Goal: Task Accomplishment & Management: Complete application form

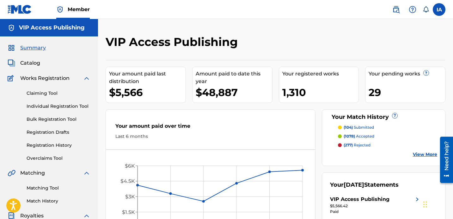
click at [84, 106] on link "Individual Registration Tool" at bounding box center [59, 106] width 64 height 7
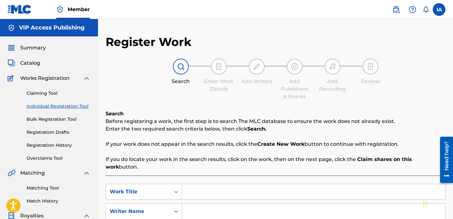
click at [58, 147] on link "Registration History" at bounding box center [59, 145] width 64 height 7
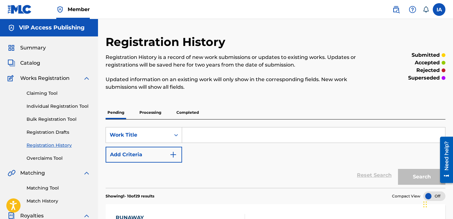
click at [62, 103] on link "Individual Registration Tool" at bounding box center [59, 106] width 64 height 7
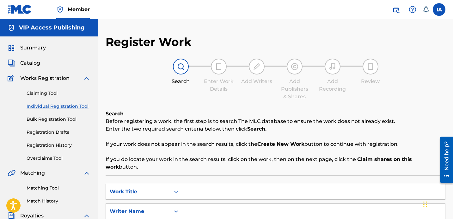
click at [286, 185] on input "Search Form" at bounding box center [313, 191] width 263 height 15
paste input "FERRAGAMOS"
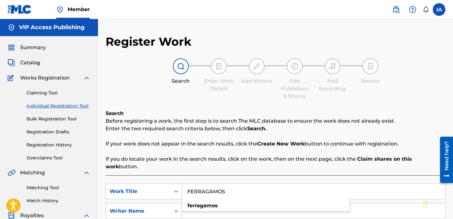
scroll to position [75, 0]
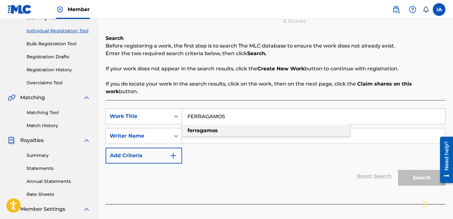
click at [259, 125] on div "ferragamos" at bounding box center [266, 130] width 168 height 11
type input "ferragamos"
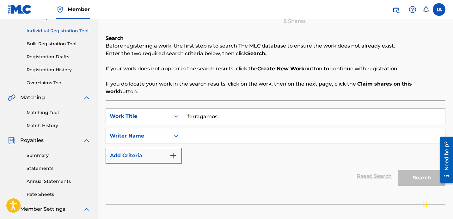
click at [283, 128] on input "Search Form" at bounding box center [313, 135] width 263 height 15
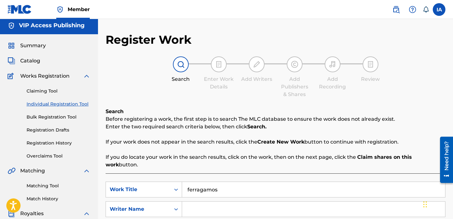
scroll to position [0, 0]
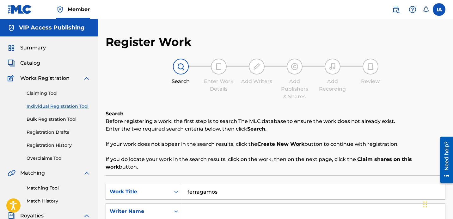
click at [302, 184] on input "ferragamos" at bounding box center [313, 191] width 263 height 15
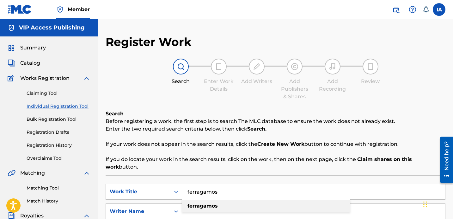
click at [263, 201] on div "ferragamos" at bounding box center [266, 205] width 168 height 11
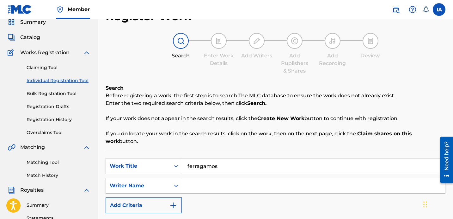
scroll to position [95, 0]
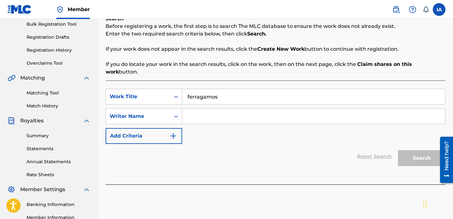
click at [287, 117] on div "SearchWithCriteriaf3c9d671-6963-480d-a56a-bf04180c704a Work Title ferragamos Se…" at bounding box center [276, 116] width 340 height 55
click at [285, 112] on input "Search Form" at bounding box center [313, 115] width 263 height 15
paste input "[PERSON_NAME] [PERSON_NAME]"
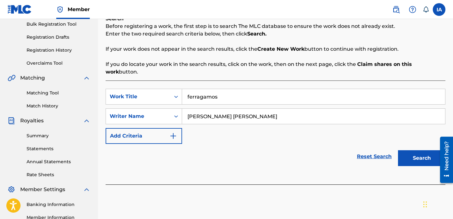
type input "[PERSON_NAME] [PERSON_NAME]"
click at [424, 150] on button "Search" at bounding box center [421, 158] width 47 height 16
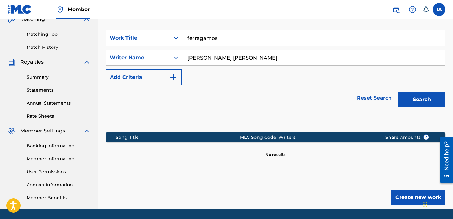
scroll to position [174, 0]
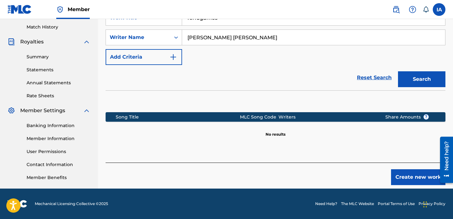
click at [399, 172] on button "Create new work" at bounding box center [418, 177] width 54 height 16
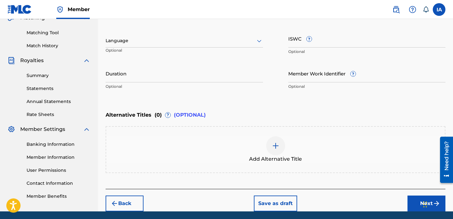
scroll to position [64, 0]
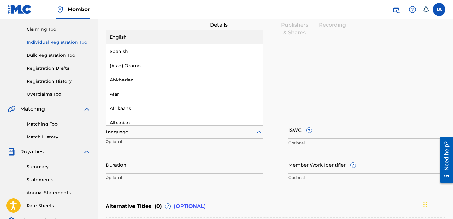
click at [175, 130] on div at bounding box center [185, 132] width 158 height 8
click at [152, 41] on div "English" at bounding box center [184, 37] width 157 height 14
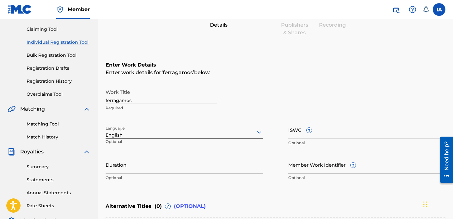
click at [142, 95] on input "ferragamos" at bounding box center [161, 95] width 111 height 18
type input "FERRAGAMOS"
click at [296, 82] on div "Enter Work Details Enter work details for ‘ FERRAGAMOS ’ below. Work Title FERR…" at bounding box center [276, 122] width 340 height 153
click at [157, 165] on input "Duration" at bounding box center [185, 164] width 158 height 18
type input "02:42"
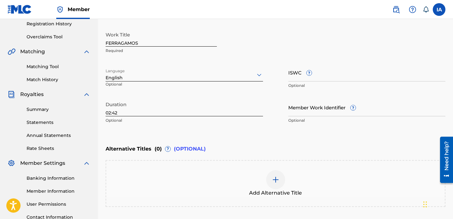
scroll to position [165, 0]
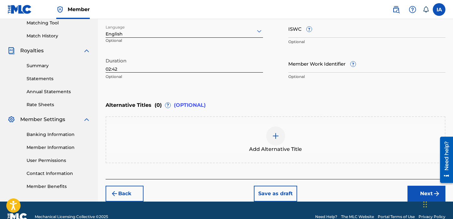
click at [410, 187] on button "Next" at bounding box center [427, 193] width 38 height 16
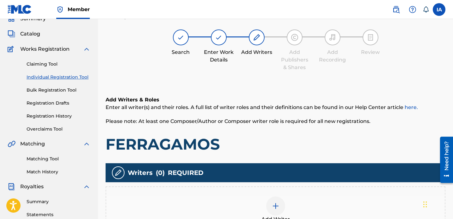
scroll to position [28, 0]
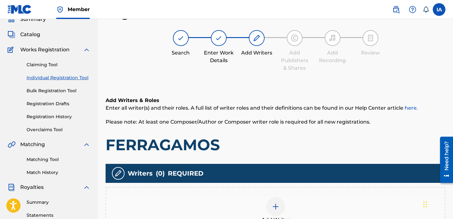
click at [269, 125] on p "Please note: At least one Composer/Author or Composer writer role is required f…" at bounding box center [276, 122] width 340 height 8
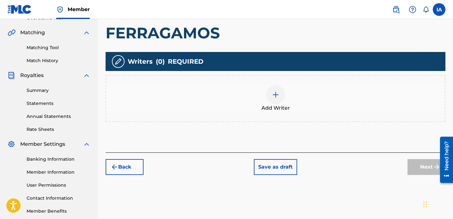
click at [315, 98] on div "Add Writer" at bounding box center [275, 98] width 339 height 27
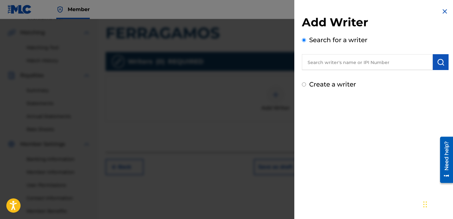
click at [363, 56] on input "text" at bounding box center [367, 62] width 131 height 16
paste input "[PERSON_NAME] [PERSON_NAME]"
type input "[PERSON_NAME] [PERSON_NAME]"
click at [438, 65] on img "submit" at bounding box center [441, 62] width 8 height 8
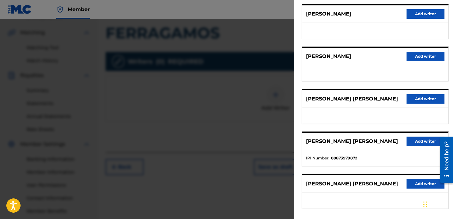
scroll to position [109, 0]
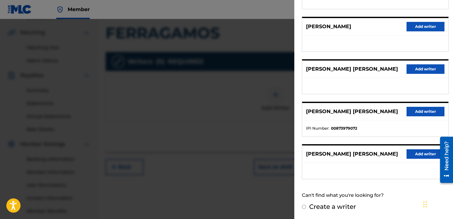
click at [416, 113] on button "Add writer" at bounding box center [426, 111] width 38 height 9
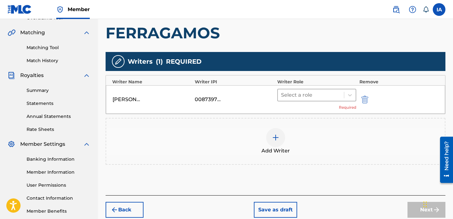
click at [325, 97] on div at bounding box center [311, 94] width 60 height 9
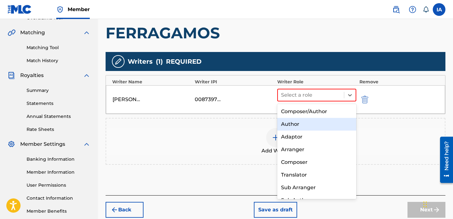
click at [325, 124] on div "Author" at bounding box center [316, 124] width 79 height 13
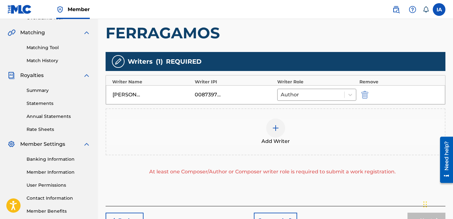
click at [308, 133] on div "Add Writer" at bounding box center [275, 131] width 339 height 27
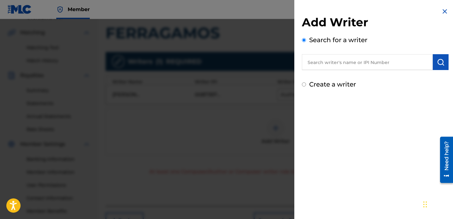
click at [331, 87] on label "Create a writer" at bounding box center [332, 84] width 47 height 8
radio input "true"
click at [306, 86] on input "Create a writer" at bounding box center [304, 84] width 4 height 4
radio input "false"
radio input "true"
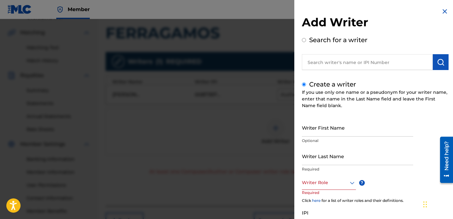
click at [331, 154] on input "Writer Last Name" at bounding box center [357, 156] width 111 height 18
paste input "SHALBRECK [PERSON_NAME]"
drag, startPoint x: 331, startPoint y: 161, endPoint x: 400, endPoint y: 161, distance: 68.3
click at [400, 161] on input "SHALBRECK [PERSON_NAME]" at bounding box center [357, 156] width 111 height 18
type input "SHALBRECK"
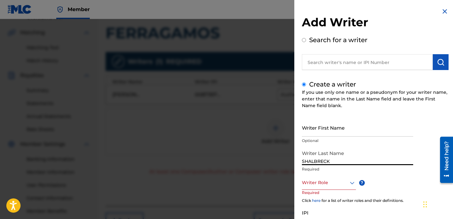
click at [343, 129] on input "Writer First Name" at bounding box center [357, 127] width 111 height 18
paste input "[PERSON_NAME]"
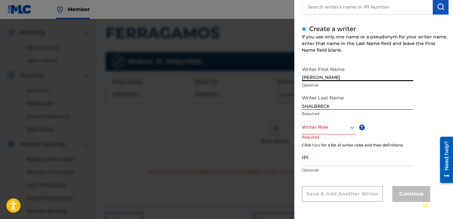
paste input "1138637445"
type input "[PERSON_NAME] 1138637445"
click at [310, 130] on div at bounding box center [329, 127] width 54 height 8
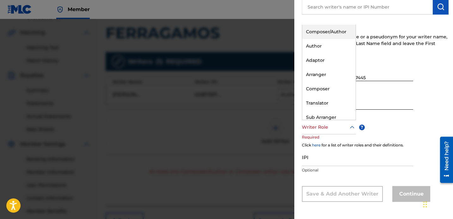
paste input "1138637445"
type input "1138637445"
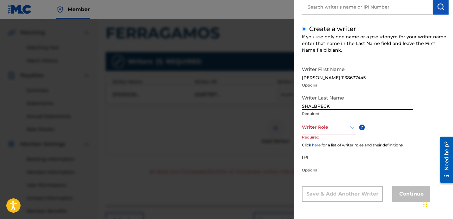
click at [310, 130] on div at bounding box center [329, 127] width 54 height 8
click at [323, 127] on div at bounding box center [329, 127] width 54 height 8
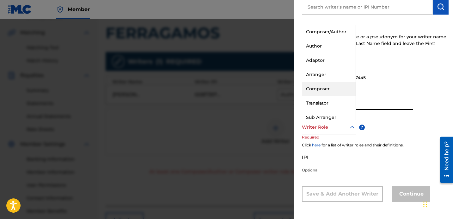
drag, startPoint x: 324, startPoint y: 44, endPoint x: 335, endPoint y: 87, distance: 44.9
click at [335, 87] on div "Composer/Author Author Adaptor Arranger Composer Translator Sub Arranger Sub Au…" at bounding box center [328, 72] width 53 height 95
click at [335, 87] on div "Composer" at bounding box center [328, 89] width 53 height 14
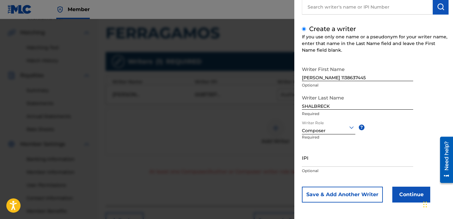
click at [331, 166] on input "IPI" at bounding box center [357, 157] width 111 height 18
paste input "1138637445"
click at [304, 162] on div "Add Writer Search for a writer Create a writer If you use only one name or a ps…" at bounding box center [375, 82] width 162 height 275
drag, startPoint x: 302, startPoint y: 162, endPoint x: 256, endPoint y: 157, distance: 47.1
click at [256, 157] on div "Add Writer Search for a writer Create a writer If you use only one name or a ps…" at bounding box center [226, 119] width 453 height 200
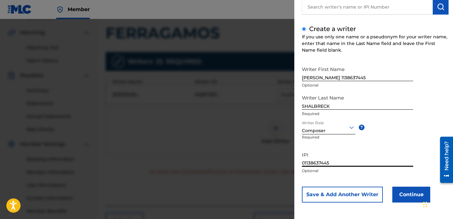
type input "01138637445"
click at [374, 75] on input "[PERSON_NAME] 1138637445" at bounding box center [357, 72] width 111 height 18
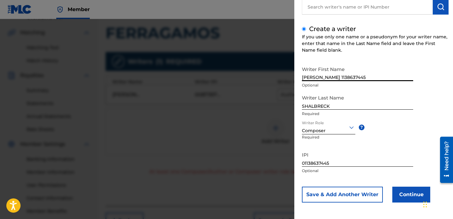
click at [374, 75] on input "[PERSON_NAME] 1138637445" at bounding box center [357, 72] width 111 height 18
type input "[PERSON_NAME]"
click at [401, 198] on button "Continue" at bounding box center [412, 194] width 38 height 16
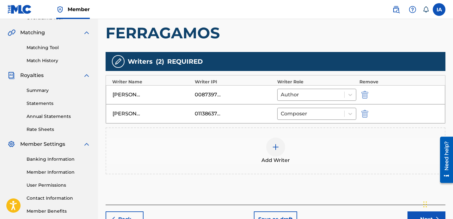
click at [307, 182] on div "Add Writers & Roles Enter all writer(s) and their roles. A full list of writer …" at bounding box center [276, 87] width 340 height 235
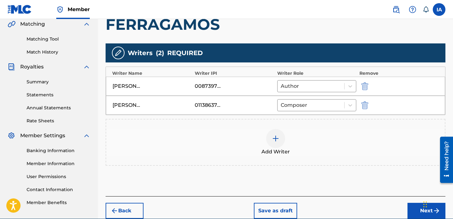
scroll to position [161, 0]
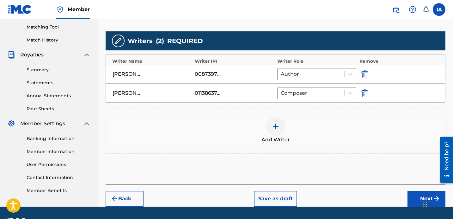
click at [409, 194] on button "Next" at bounding box center [427, 198] width 38 height 16
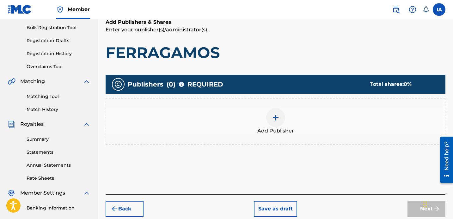
scroll to position [129, 0]
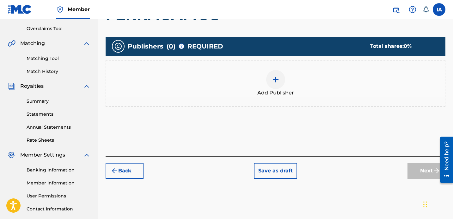
click at [308, 83] on div "Add Publisher" at bounding box center [275, 83] width 339 height 27
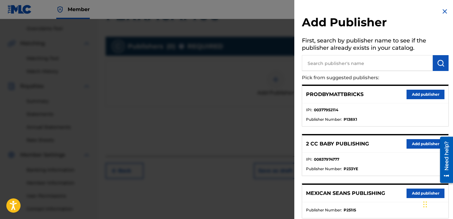
click at [393, 73] on p "Pick from suggested publishers:" at bounding box center [357, 78] width 111 height 14
click at [385, 70] on input "text" at bounding box center [367, 63] width 131 height 16
type input "CHITO"
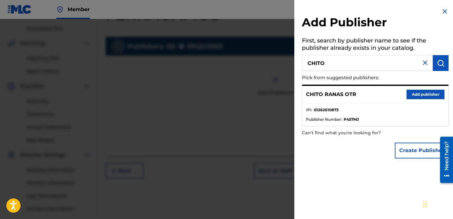
click at [430, 92] on button "Add publisher" at bounding box center [426, 94] width 38 height 9
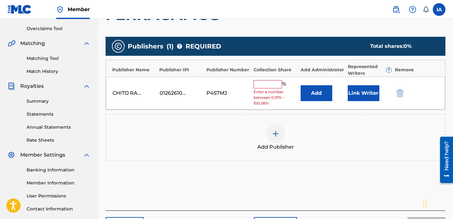
click at [278, 85] on input "text" at bounding box center [268, 84] width 28 height 8
click at [263, 30] on div "Add Publishers & Shares Enter your publisher(s)/administrator(s). FERRAGAMOS Pu…" at bounding box center [276, 95] width 340 height 230
click at [253, 23] on h1 "FERRAGAMOS" at bounding box center [276, 14] width 340 height 19
click at [270, 82] on input "text" at bounding box center [268, 84] width 28 height 8
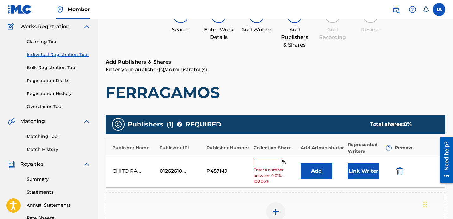
scroll to position [51, 0]
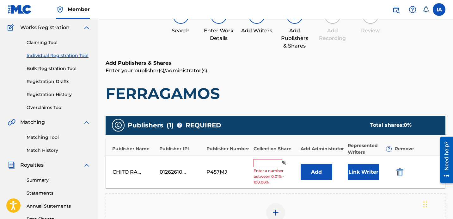
click at [185, 97] on h1 "FERRAGAMOS" at bounding box center [276, 93] width 340 height 19
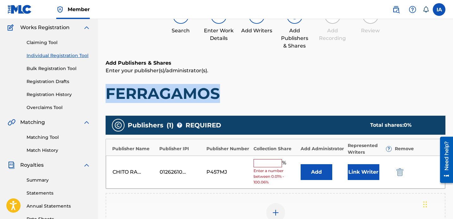
click at [185, 97] on h1 "FERRAGAMOS" at bounding box center [276, 93] width 340 height 19
copy h1 "FERRAGAMOS"
click at [274, 161] on input "text" at bounding box center [268, 163] width 28 height 8
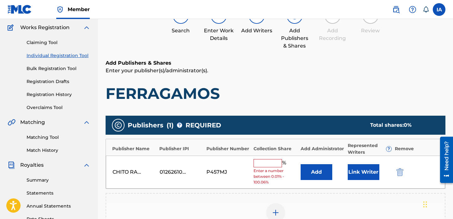
click at [274, 161] on input "text" at bounding box center [268, 163] width 28 height 8
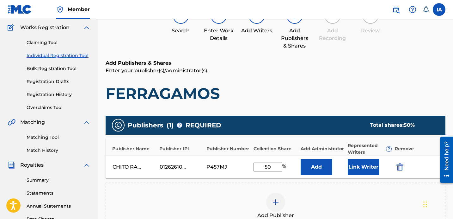
type input "50"
click at [328, 170] on button "Add" at bounding box center [317, 167] width 32 height 16
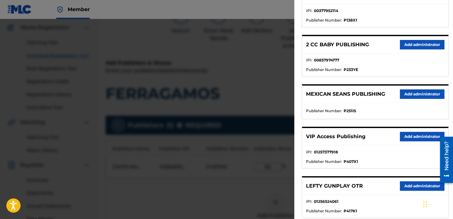
scroll to position [118, 0]
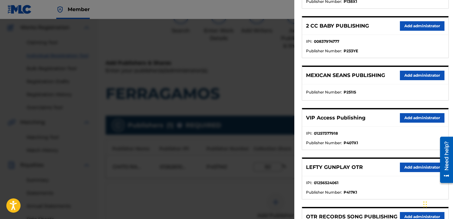
click at [404, 117] on button "Add administrator" at bounding box center [422, 117] width 45 height 9
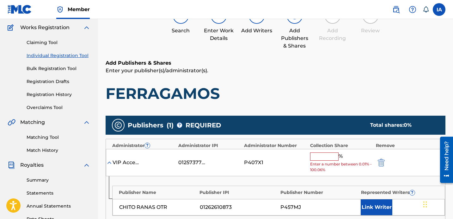
click at [327, 155] on input "text" at bounding box center [324, 156] width 28 height 8
paste input "50"
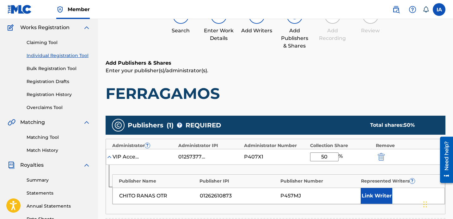
type input "50"
click at [341, 89] on h1 "FERRAGAMOS" at bounding box center [276, 93] width 340 height 19
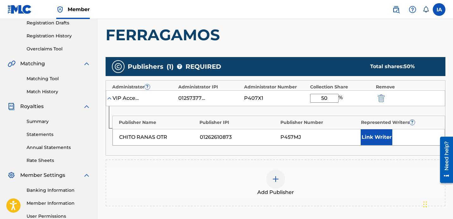
scroll to position [142, 0]
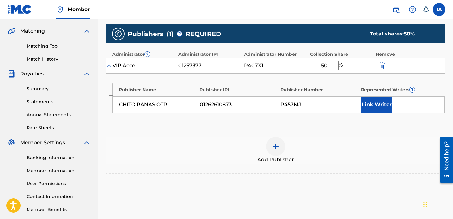
click at [373, 101] on button "Link Writer" at bounding box center [377, 104] width 32 height 16
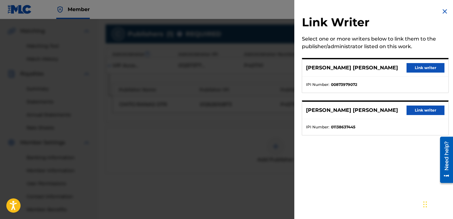
click at [419, 68] on button "Link writer" at bounding box center [426, 67] width 38 height 9
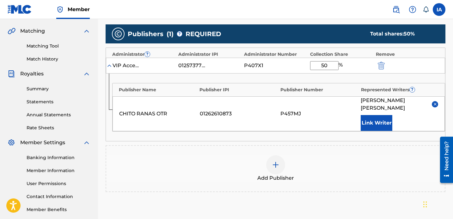
click at [285, 159] on div "Add Publisher" at bounding box center [275, 168] width 339 height 27
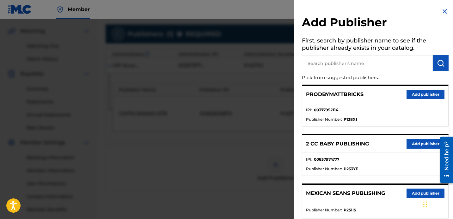
click at [358, 61] on input "text" at bounding box center [367, 63] width 131 height 16
type input "ZAY"
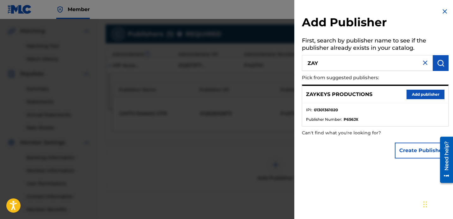
click at [427, 95] on button "Add publisher" at bounding box center [426, 94] width 38 height 9
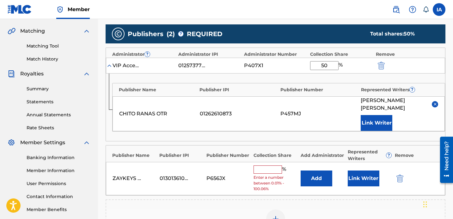
click at [273, 167] on input "text" at bounding box center [268, 169] width 28 height 8
type input "16.7"
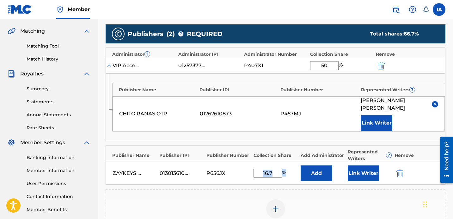
drag, startPoint x: 284, startPoint y: 170, endPoint x: 278, endPoint y: 172, distance: 6.5
click at [278, 171] on div "16.7 %" at bounding box center [271, 173] width 34 height 9
drag, startPoint x: 278, startPoint y: 172, endPoint x: 259, endPoint y: 170, distance: 19.1
click at [259, 170] on input "16.7" at bounding box center [268, 173] width 28 height 9
click at [325, 166] on button "Add" at bounding box center [317, 173] width 32 height 16
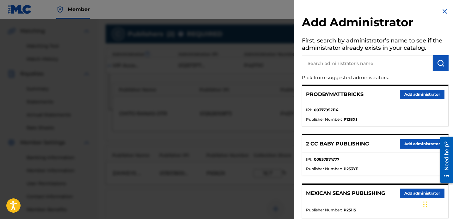
click at [364, 66] on input "text" at bounding box center [367, 63] width 131 height 16
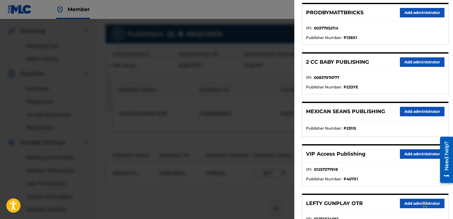
scroll to position [114, 0]
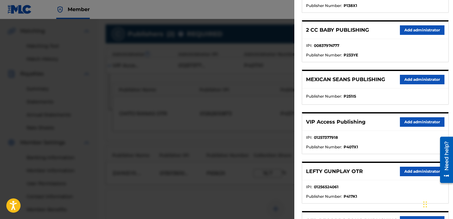
click at [416, 117] on button "Add administrator" at bounding box center [422, 121] width 45 height 9
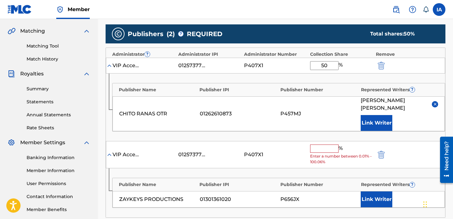
click at [335, 146] on input "text" at bounding box center [324, 148] width 28 height 8
paste input "16.7"
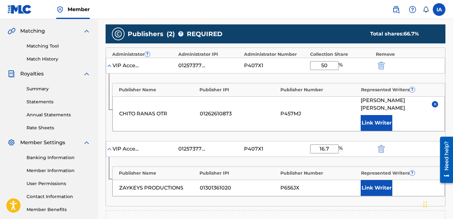
click at [331, 149] on input "16.7" at bounding box center [324, 148] width 28 height 9
paste input "text"
type input "16.7"
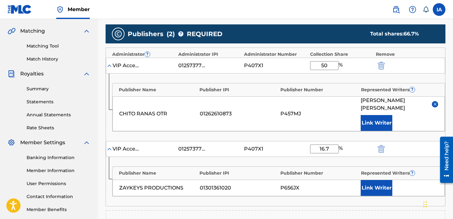
click at [380, 187] on button "Link Writer" at bounding box center [377, 188] width 32 height 16
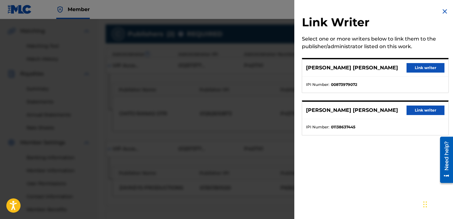
click at [416, 112] on button "Link writer" at bounding box center [426, 109] width 38 height 9
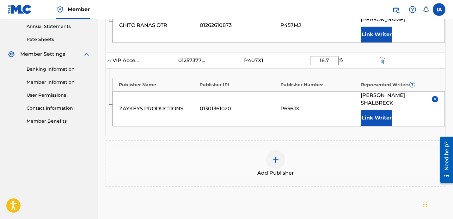
scroll to position [292, 0]
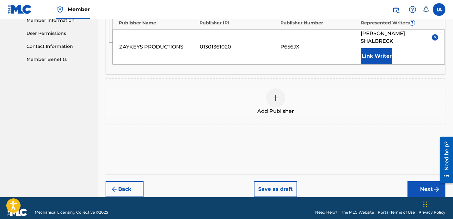
click at [418, 189] on button "Next" at bounding box center [427, 189] width 38 height 16
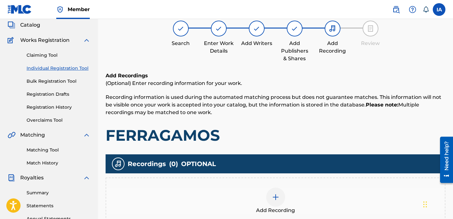
scroll to position [49, 0]
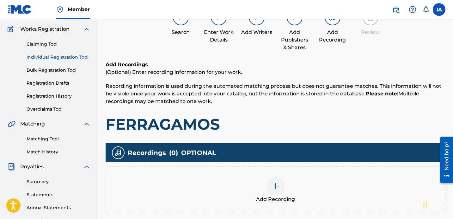
click at [293, 179] on div "Add Recording" at bounding box center [275, 189] width 339 height 27
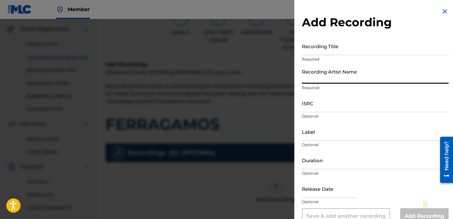
click at [360, 75] on input "Recording Artist Name" at bounding box center [375, 74] width 147 height 18
paste input "[PERSON_NAME]"
type input "[PERSON_NAME]"
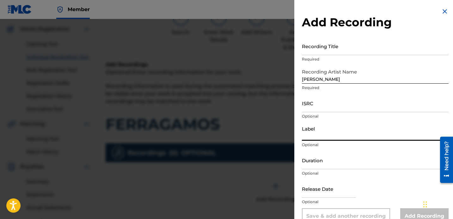
click at [340, 130] on input "Label" at bounding box center [375, 131] width 147 height 18
paste input "OTR RECORDS LLC SIGNAL RECORDS AND COLUMBIA RECORDS A DIVISION OF SONY MUSIC EN…"
type input "OTR RECORDS LLC SIGNAL RECORDS AND COLUMBIA RECORDS A DIVISION OF SONY MUSIC EN…"
drag, startPoint x: 370, startPoint y: 135, endPoint x: 616, endPoint y: 174, distance: 248.4
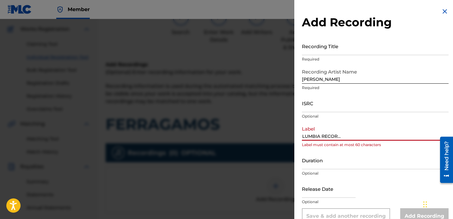
click at [453, 170] on html "Accessibility Screen-Reader Guide, Feedback, and Issue Reporting | New window C…" at bounding box center [226, 60] width 453 height 219
click at [369, 135] on input "OTR RECORDS LLC SIGNAL RECORDS AND COLUMBIA RECORDS A DIVISION OF SONY MUSIC EN…" at bounding box center [375, 131] width 147 height 18
click at [379, 135] on input "OTR RECORDS LLC SIGNAL RECORDS AND COLUMBIA RECORDS A DIVISION OF SONY MUSIC EN…" at bounding box center [375, 131] width 147 height 18
click at [362, 100] on input "ISRC" at bounding box center [375, 103] width 147 height 18
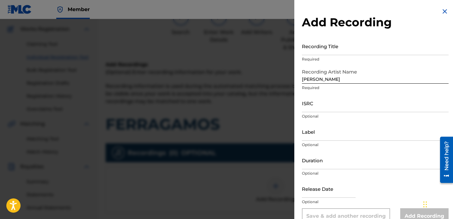
click at [316, 112] on div "ISRC Optional" at bounding box center [375, 108] width 147 height 28
click at [317, 99] on input "ISRC" at bounding box center [375, 103] width 147 height 18
paste input "USSM12405493"
type input "USSM12405493"
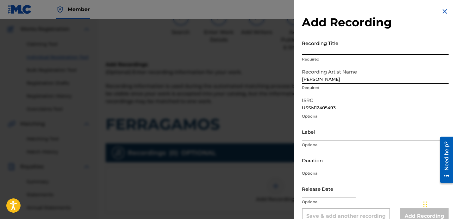
click at [332, 51] on input "Recording Title" at bounding box center [375, 46] width 147 height 18
paste input "FERRAGAMOS"
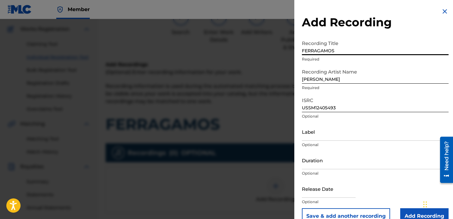
type input "FERRAGAMOS"
click at [343, 154] on input "Duration" at bounding box center [375, 160] width 147 height 18
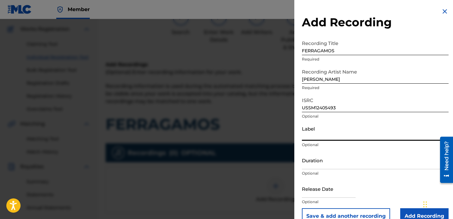
click at [328, 128] on input "Label" at bounding box center [375, 131] width 147 height 18
type input "02:42"
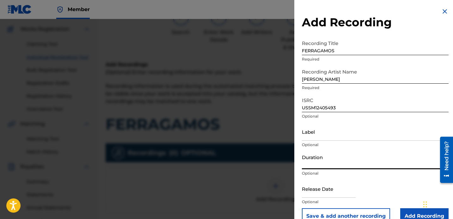
click at [350, 163] on input "Duration" at bounding box center [375, 160] width 147 height 18
paste input "02:42"
type input "02:42"
click at [411, 209] on input "Add Recording" at bounding box center [424, 216] width 48 height 16
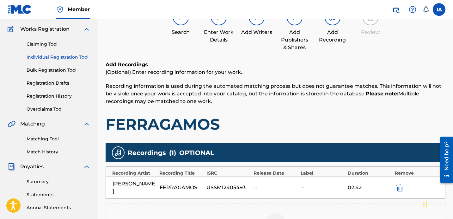
click at [315, 118] on h1 "FERRAGAMOS" at bounding box center [276, 123] width 340 height 19
click at [328, 102] on p "Recording information is used during the automated matching process but does no…" at bounding box center [276, 93] width 340 height 23
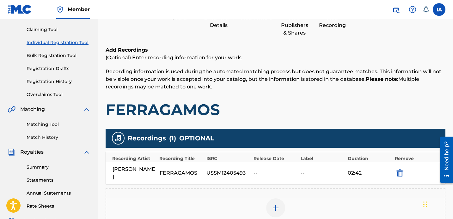
scroll to position [126, 0]
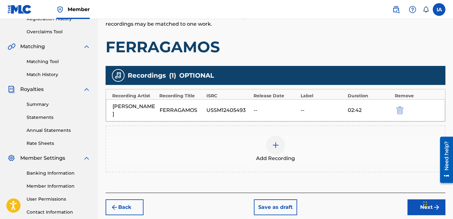
click at [417, 199] on button "Next" at bounding box center [427, 207] width 38 height 16
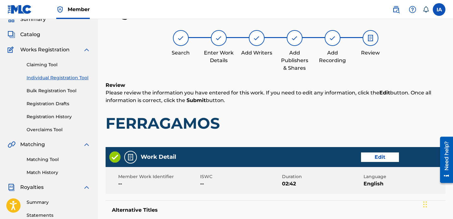
click at [279, 114] on h1 "FERRAGAMOS" at bounding box center [276, 123] width 340 height 19
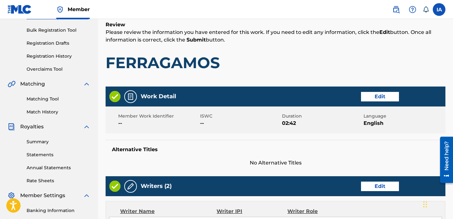
scroll to position [134, 0]
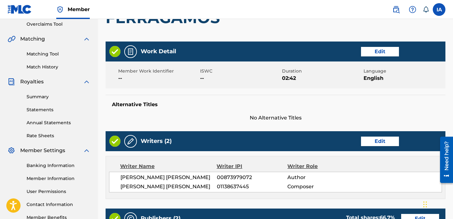
click at [297, 94] on div "Work Detail Edit Member Work Identifier -- ISWC -- Duration 02:42 Language Engl…" at bounding box center [276, 81] width 340 height 80
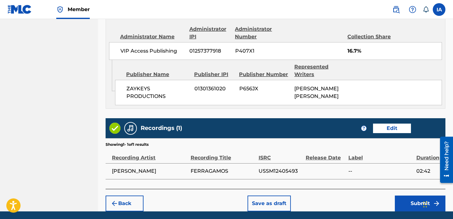
scroll to position [454, 0]
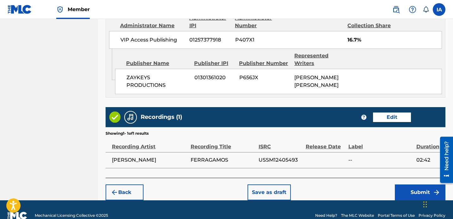
click at [410, 200] on button "Submit" at bounding box center [420, 192] width 51 height 16
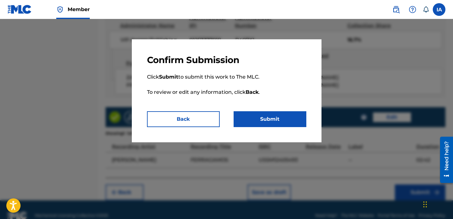
click at [287, 105] on p "Click Submit to submit this work to The MLC. To review or edit any information,…" at bounding box center [226, 88] width 159 height 46
click at [287, 117] on button "Submit" at bounding box center [270, 119] width 73 height 16
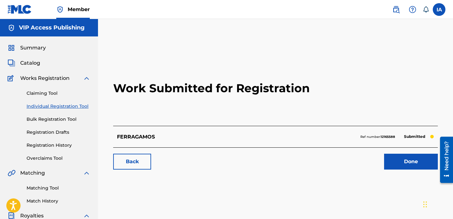
click at [83, 106] on link "Individual Registration Tool" at bounding box center [59, 106] width 64 height 7
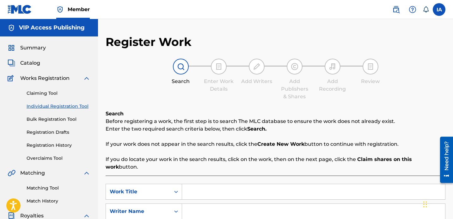
click at [37, 64] on span "Catalog" at bounding box center [30, 63] width 20 height 8
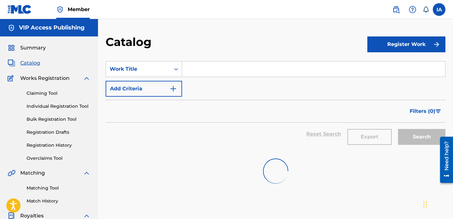
click at [246, 77] on div "Search Form" at bounding box center [313, 69] width 263 height 16
click at [245, 76] on input "Search Form" at bounding box center [313, 68] width 263 height 15
paste input "PRAY FOR ME"
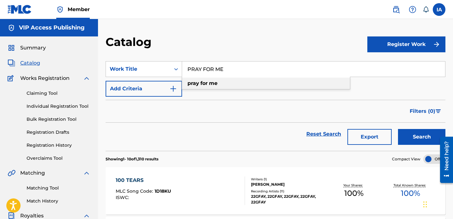
click at [322, 85] on div "pray for me" at bounding box center [266, 82] width 168 height 11
type input "pray for me"
click at [411, 135] on button "Search" at bounding box center [421, 137] width 47 height 16
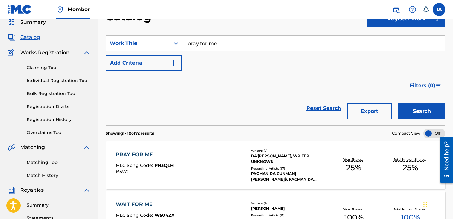
scroll to position [77, 0]
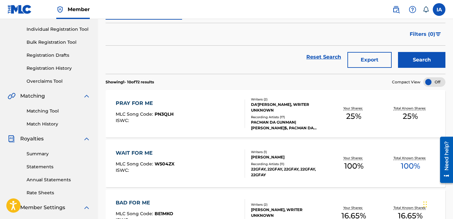
click at [293, 107] on div "DA'[PERSON_NAME], WRITER UNKNOWN" at bounding box center [288, 107] width 75 height 11
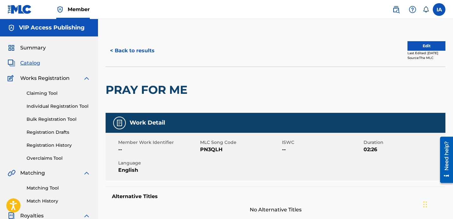
click at [416, 45] on button "Edit" at bounding box center [427, 45] width 38 height 9
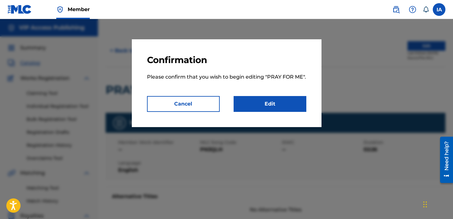
click at [282, 106] on link "Edit" at bounding box center [270, 104] width 73 height 16
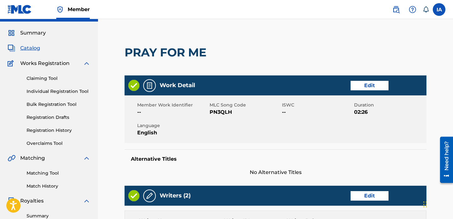
scroll to position [85, 0]
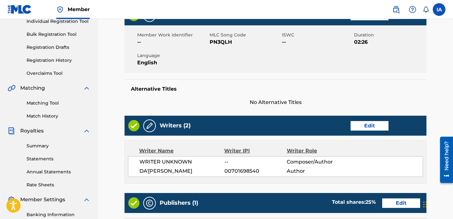
click at [379, 124] on link "Edit" at bounding box center [370, 125] width 38 height 9
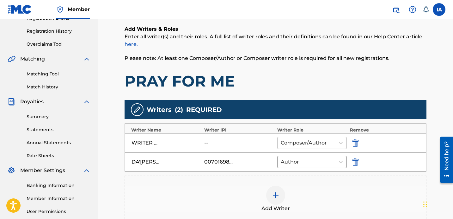
scroll to position [128, 0]
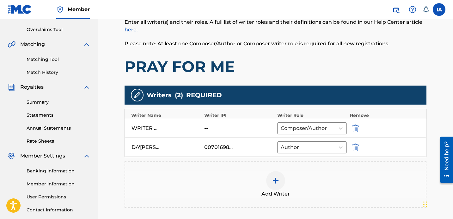
click at [358, 127] on img "submit" at bounding box center [355, 128] width 7 height 8
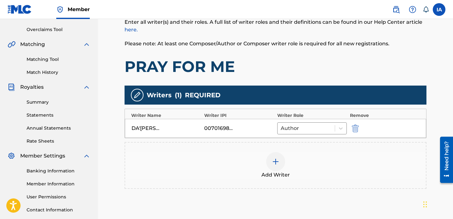
click at [286, 149] on div "Add Writer" at bounding box center [276, 165] width 302 height 47
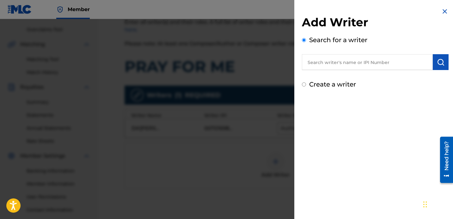
click at [351, 61] on input "text" at bounding box center [367, 62] width 131 height 16
paste input "[PERSON_NAME] [PERSON_NAME]"
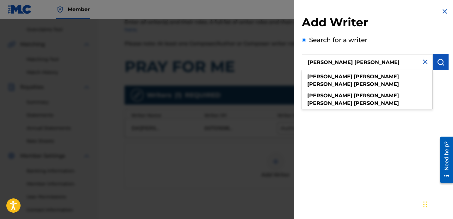
type input "[PERSON_NAME] [PERSON_NAME]"
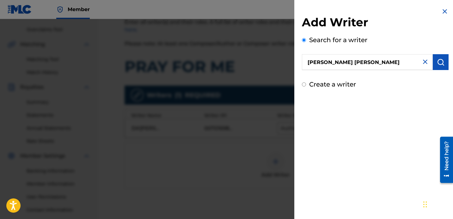
click at [437, 66] on button "submit" at bounding box center [441, 62] width 16 height 16
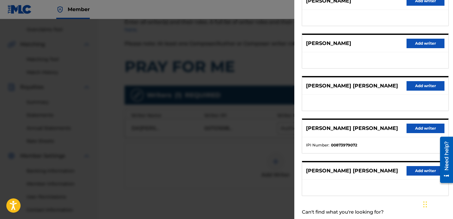
scroll to position [109, 0]
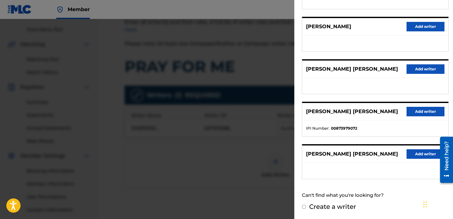
click at [422, 113] on button "Add writer" at bounding box center [426, 111] width 38 height 9
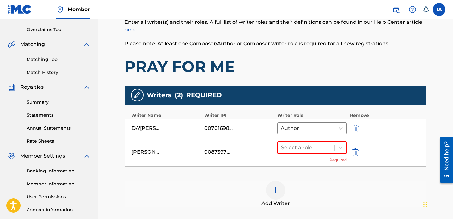
click at [310, 96] on div "Writers ( 2 ) REQUIRED" at bounding box center [276, 94] width 302 height 19
click at [314, 144] on div at bounding box center [306, 147] width 50 height 9
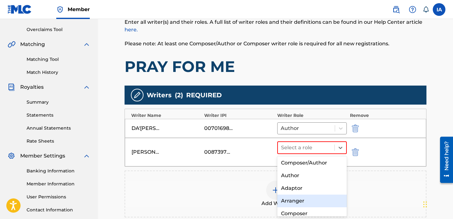
scroll to position [1, 0]
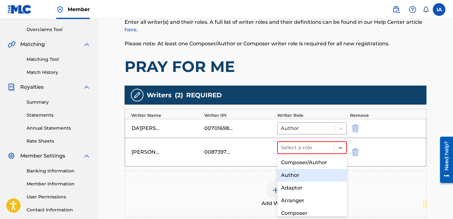
click at [306, 174] on div "Author" at bounding box center [312, 175] width 70 height 13
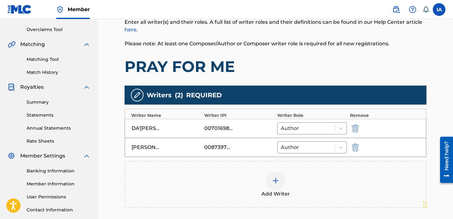
click at [301, 189] on div "Add Writer" at bounding box center [275, 184] width 301 height 27
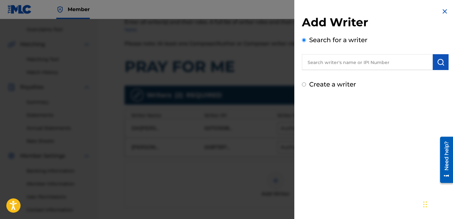
click at [378, 59] on input "text" at bounding box center [367, 62] width 131 height 16
paste input "SHALBRECK [PERSON_NAME]"
type input "SHALBRECK [PERSON_NAME]"
click at [340, 85] on label "Create a writer" at bounding box center [332, 84] width 47 height 8
radio input "true"
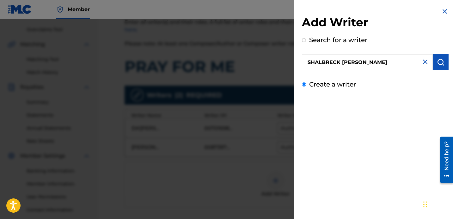
click at [306, 85] on input "Create a writer" at bounding box center [304, 84] width 4 height 4
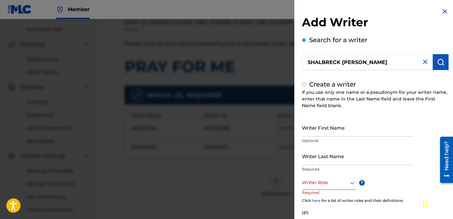
radio input "false"
radio input "true"
click at [338, 84] on label "Create a writer" at bounding box center [332, 84] width 47 height 8
click at [306, 84] on input "Create a writer" at bounding box center [304, 84] width 4 height 4
click at [341, 85] on label "Create a writer" at bounding box center [332, 84] width 47 height 8
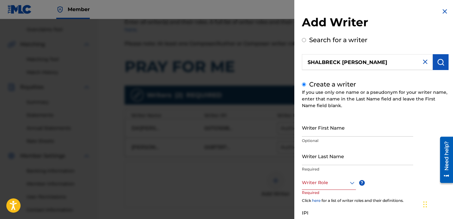
click at [306, 85] on input "Create a writer" at bounding box center [304, 84] width 4 height 4
click at [344, 147] on input "Writer Last Name" at bounding box center [357, 156] width 111 height 18
click at [341, 159] on input "Writer Last Name" at bounding box center [357, 156] width 111 height 18
paste input "SHALBRECK [PERSON_NAME]"
drag, startPoint x: 331, startPoint y: 162, endPoint x: 411, endPoint y: 168, distance: 80.3
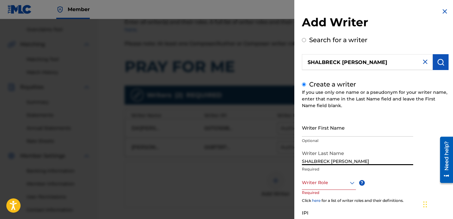
click at [411, 168] on div "Writer Last Name [PERSON_NAME]" at bounding box center [357, 161] width 111 height 28
type input "SHALBRECK"
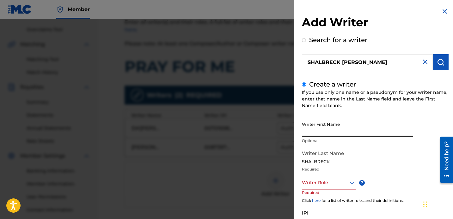
click at [334, 125] on input "Writer First Name" at bounding box center [357, 127] width 111 height 18
paste input "[PERSON_NAME]"
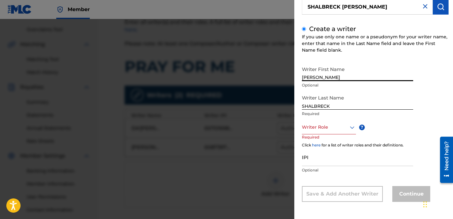
type input "[PERSON_NAME]"
click at [324, 133] on div "Writer Role" at bounding box center [329, 127] width 54 height 14
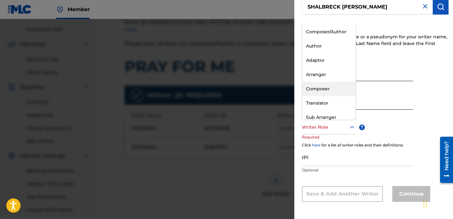
click at [328, 91] on div "Composer" at bounding box center [328, 89] width 53 height 14
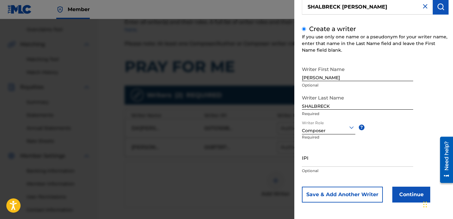
click at [319, 164] on input "IPI" at bounding box center [357, 157] width 111 height 18
paste input "1138637445"
click at [305, 162] on input "1138637445" at bounding box center [357, 157] width 111 height 18
click at [303, 163] on input "1138637445" at bounding box center [357, 157] width 111 height 18
drag, startPoint x: 302, startPoint y: 163, endPoint x: 247, endPoint y: 150, distance: 56.8
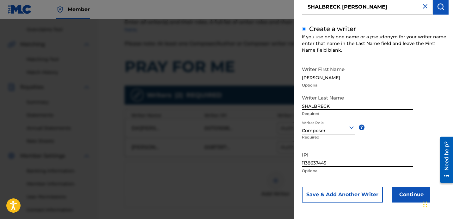
click at [248, 151] on div "Add Writer Search for a writer [PERSON_NAME] Create a writer If you use only on…" at bounding box center [226, 119] width 453 height 200
type input "01138637445"
click at [408, 193] on button "Continue" at bounding box center [412, 194] width 38 height 16
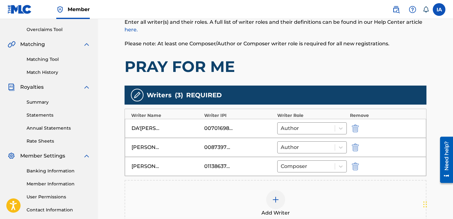
click at [309, 80] on div "Add Writers & Roles Enter all writer(s) and their roles. A full list of writer …" at bounding box center [276, 126] width 302 height 261
click at [287, 60] on h1 "PRAY FOR ME" at bounding box center [276, 66] width 302 height 19
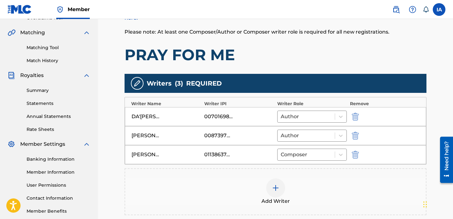
scroll to position [229, 0]
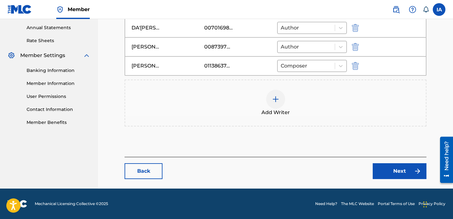
click at [404, 167] on link "Next" at bounding box center [400, 171] width 54 height 16
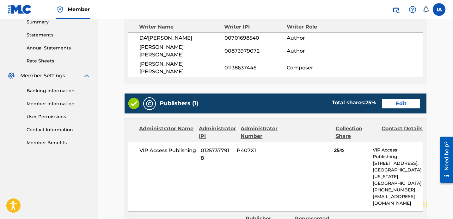
scroll to position [184, 0]
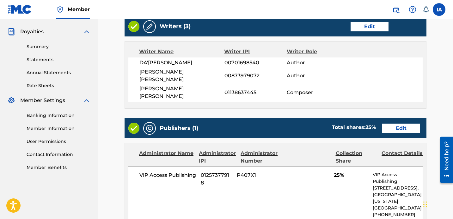
click at [398, 128] on link "Edit" at bounding box center [401, 127] width 38 height 9
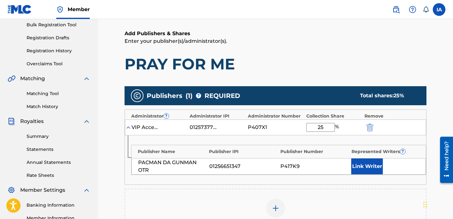
scroll to position [128, 0]
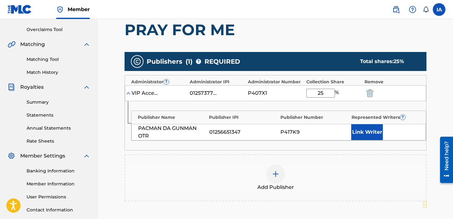
click at [312, 177] on div "Add Publisher" at bounding box center [275, 177] width 301 height 27
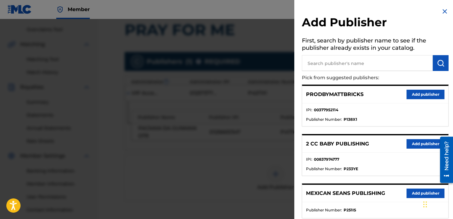
click at [385, 64] on input "text" at bounding box center [367, 63] width 131 height 16
type input "CHITO"
click at [443, 66] on button "submit" at bounding box center [441, 63] width 16 height 16
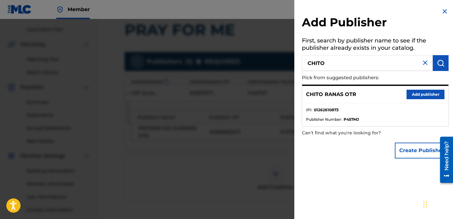
click at [418, 98] on button "Add publisher" at bounding box center [426, 94] width 38 height 9
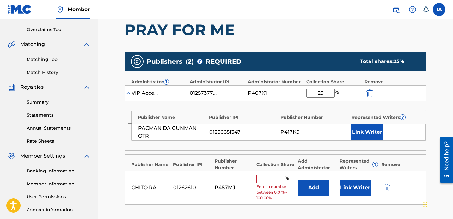
click at [275, 177] on input "text" at bounding box center [271, 178] width 28 height 8
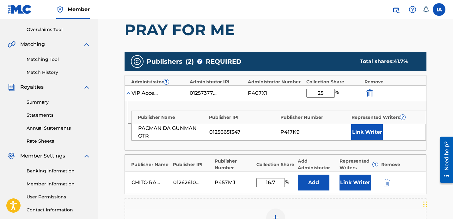
drag, startPoint x: 281, startPoint y: 181, endPoint x: 218, endPoint y: 152, distance: 68.6
click at [250, 166] on div "Publisher Name Publisher IPI Publisher Number Collection Share Add Administrato…" at bounding box center [276, 174] width 302 height 40
type input "16.70"
drag, startPoint x: 278, startPoint y: 181, endPoint x: 264, endPoint y: 170, distance: 17.7
click at [272, 176] on div "[PERSON_NAME] OTR 01262610873 P457MJ 16.70 % Add Link Writer" at bounding box center [275, 182] width 301 height 23
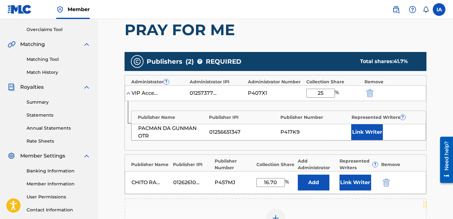
click at [318, 181] on button "Add" at bounding box center [314, 182] width 32 height 16
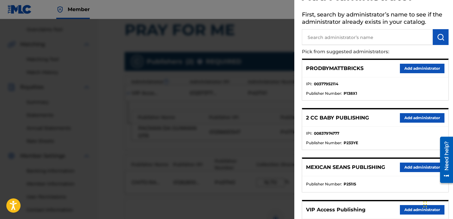
scroll to position [39, 0]
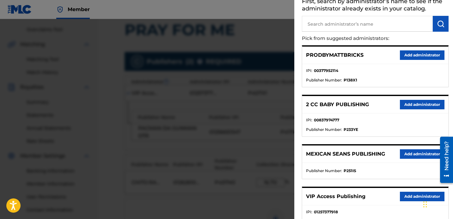
click at [410, 194] on button "Add administrator" at bounding box center [422, 195] width 45 height 9
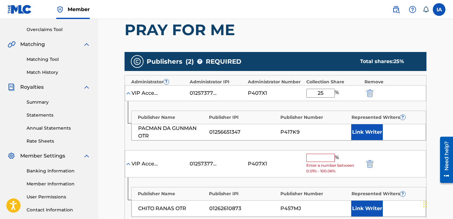
click at [326, 158] on input "text" at bounding box center [320, 157] width 28 height 8
paste input "16.7"
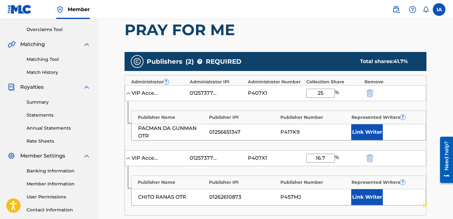
type input "16.7"
click at [364, 199] on button "Link Writer" at bounding box center [367, 197] width 32 height 16
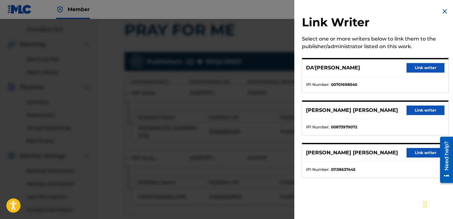
click at [442, 10] on img at bounding box center [445, 12] width 8 height 8
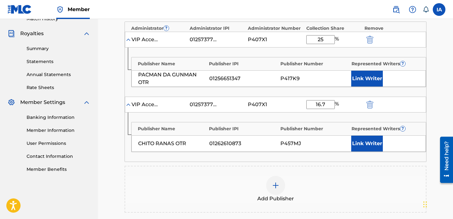
scroll to position [263, 0]
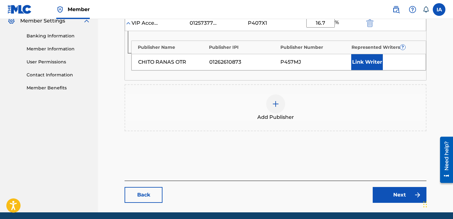
click at [292, 118] on span "Add Publisher" at bounding box center [275, 117] width 37 height 8
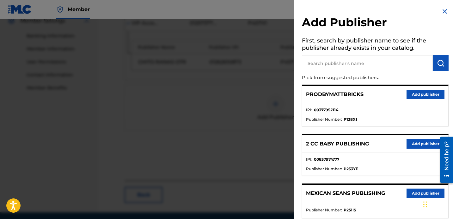
click at [341, 59] on input "text" at bounding box center [367, 63] width 131 height 16
type input "ZAY"
click at [443, 62] on button "submit" at bounding box center [441, 63] width 16 height 16
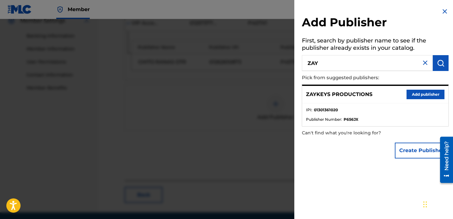
click at [414, 97] on button "Add publisher" at bounding box center [426, 94] width 38 height 9
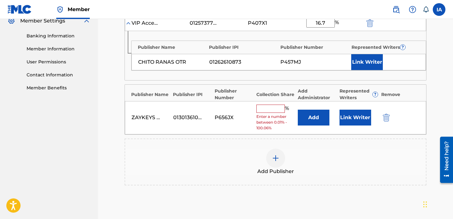
click at [276, 107] on input "text" at bounding box center [271, 108] width 28 height 8
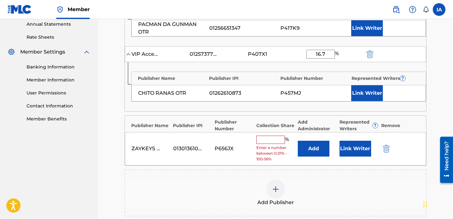
scroll to position [229, 0]
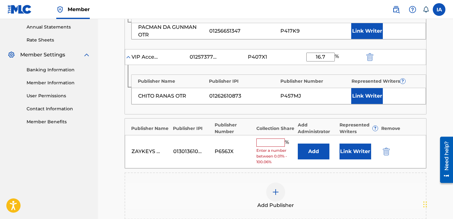
click at [333, 60] on input "16.7" at bounding box center [320, 57] width 28 height 9
drag, startPoint x: 331, startPoint y: 59, endPoint x: 293, endPoint y: 51, distance: 39.2
click at [294, 52] on div "VIP Access Publishing 01257377918 P407X1 16.7 %" at bounding box center [275, 57] width 301 height 16
click at [373, 55] on img "submit" at bounding box center [370, 57] width 7 height 8
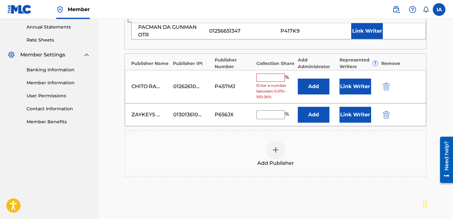
click at [273, 113] on input "text" at bounding box center [271, 114] width 28 height 9
paste input "16.7"
type input "16.7"
click at [279, 78] on input "text" at bounding box center [271, 77] width 28 height 8
type input "25"
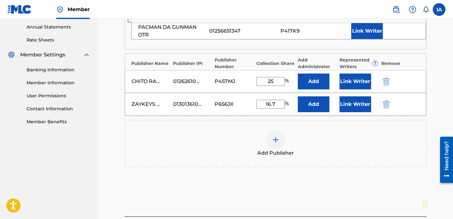
drag, startPoint x: 279, startPoint y: 83, endPoint x: 257, endPoint y: 78, distance: 21.9
click at [260, 79] on input "25" at bounding box center [271, 81] width 28 height 9
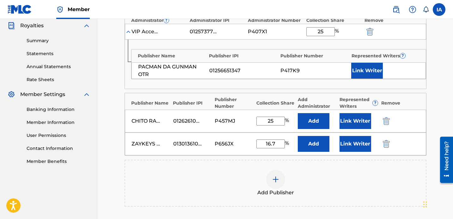
scroll to position [188, 0]
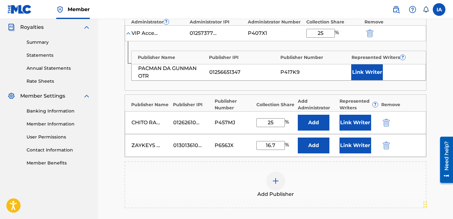
click at [308, 123] on button "Add" at bounding box center [314, 122] width 32 height 16
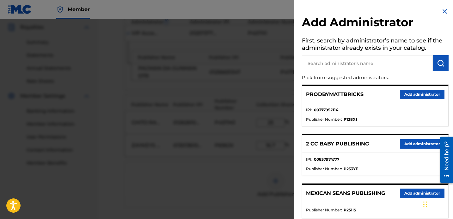
scroll to position [112, 0]
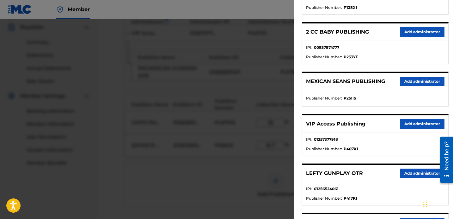
click at [413, 123] on button "Add administrator" at bounding box center [422, 123] width 45 height 9
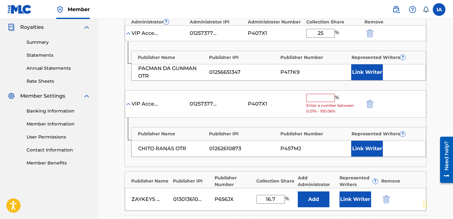
click at [327, 96] on input "text" at bounding box center [320, 98] width 28 height 8
paste input "25"
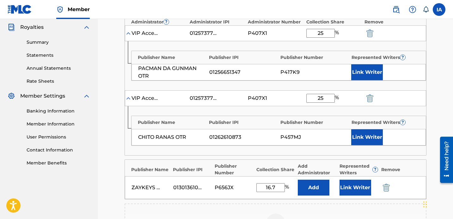
type input "25"
click at [322, 182] on button "Add" at bounding box center [314, 187] width 32 height 16
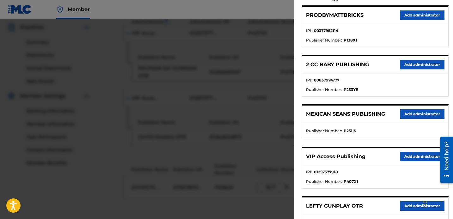
scroll to position [81, 0]
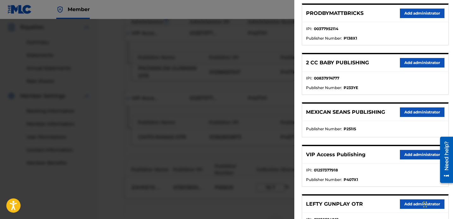
click at [403, 152] on button "Add administrator" at bounding box center [422, 154] width 45 height 9
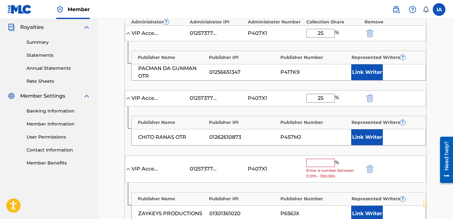
click at [312, 164] on input "text" at bounding box center [320, 162] width 28 height 8
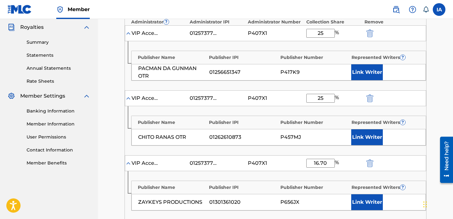
type input "16.70"
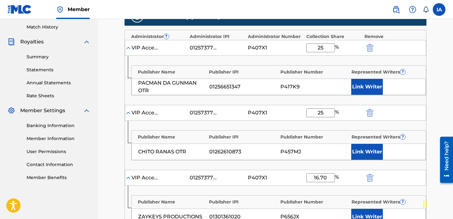
scroll to position [171, 0]
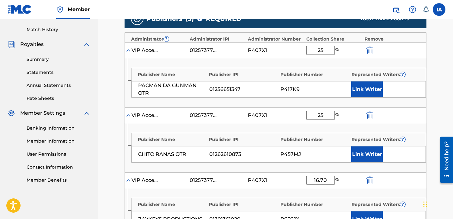
click at [359, 87] on button "Link Writer" at bounding box center [367, 89] width 32 height 16
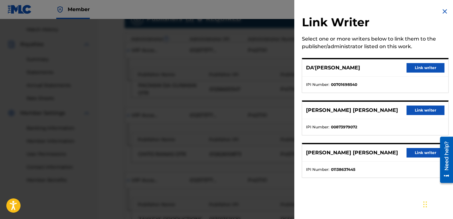
click at [413, 72] on button "Link writer" at bounding box center [426, 67] width 38 height 9
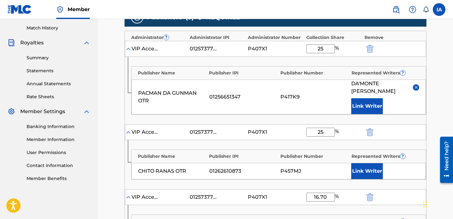
scroll to position [174, 0]
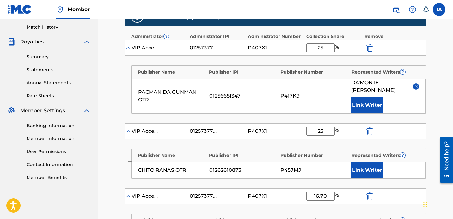
click at [378, 163] on button "Link Writer" at bounding box center [367, 170] width 32 height 16
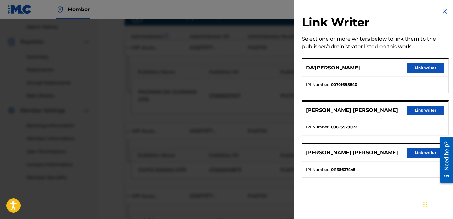
click at [412, 111] on button "Link writer" at bounding box center [426, 109] width 38 height 9
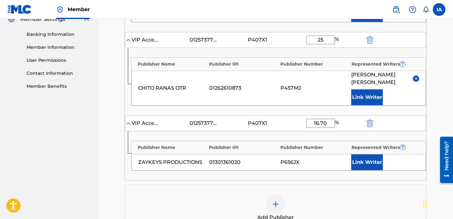
scroll to position [291, 0]
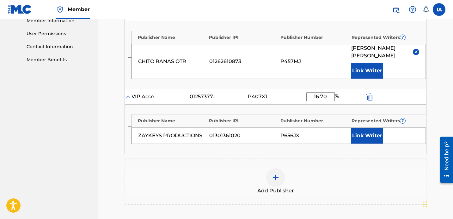
click at [368, 129] on button "Link Writer" at bounding box center [367, 135] width 32 height 16
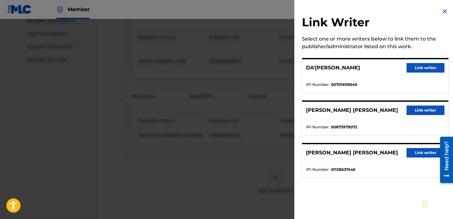
click at [411, 150] on button "Link writer" at bounding box center [426, 152] width 38 height 9
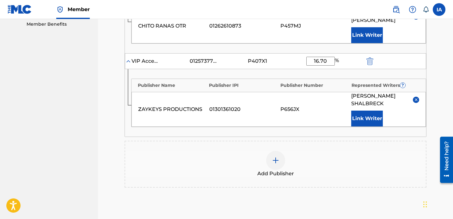
scroll to position [391, 0]
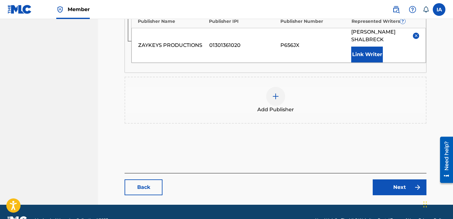
click at [399, 178] on div "Back Next" at bounding box center [276, 184] width 302 height 22
click at [405, 179] on link "Next" at bounding box center [400, 187] width 54 height 16
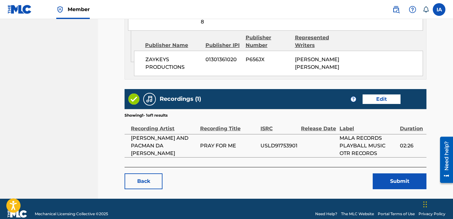
scroll to position [594, 0]
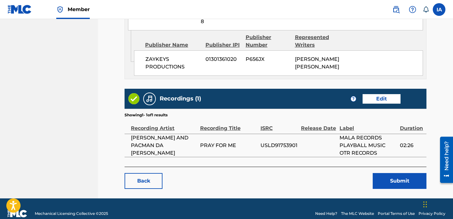
click at [401, 173] on button "Submit" at bounding box center [400, 181] width 54 height 16
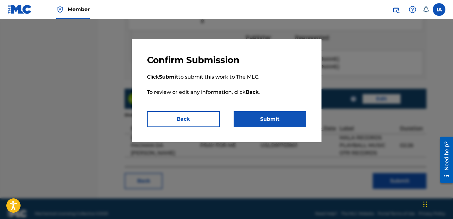
click at [282, 120] on button "Submit" at bounding box center [270, 119] width 73 height 16
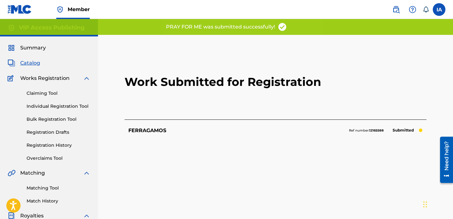
drag, startPoint x: 116, startPoint y: 117, endPoint x: 66, endPoint y: 109, distance: 51.1
click at [116, 116] on main "Work Submitted for Registration FERRAGAMOS Ref number: 12165588 Submitted Back …" at bounding box center [276, 144] width 340 height 219
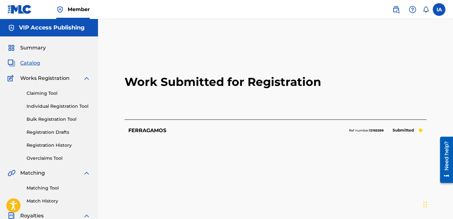
click at [57, 143] on link "Registration History" at bounding box center [59, 145] width 64 height 7
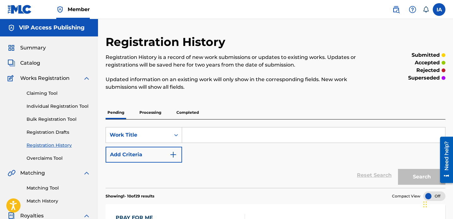
click at [80, 105] on link "Individual Registration Tool" at bounding box center [59, 106] width 64 height 7
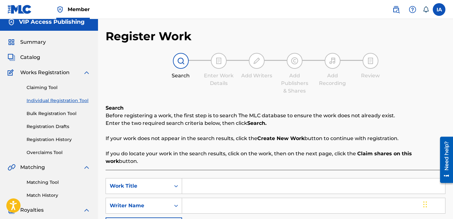
scroll to position [17, 0]
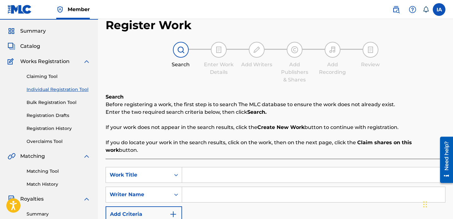
drag, startPoint x: 267, startPoint y: 108, endPoint x: 266, endPoint y: 113, distance: 5.5
click at [266, 108] on p "Enter the two required search criteria below, then click Search." at bounding box center [276, 112] width 340 height 8
click at [297, 167] on input "Search Form" at bounding box center [313, 174] width 263 height 15
paste input "SLIDIN ALL NIGHT"
type input "SLIDIN ALL NIGHT"
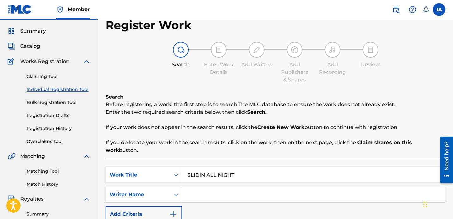
click at [288, 189] on input "Search Form" at bounding box center [313, 194] width 263 height 15
paste input "[PERSON_NAME] [PERSON_NAME]"
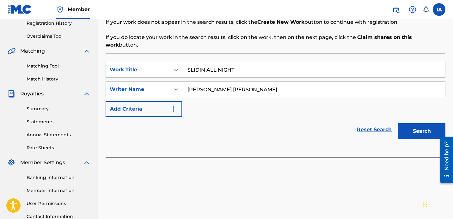
scroll to position [174, 0]
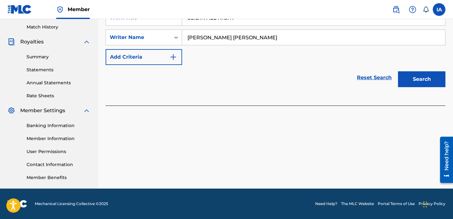
type input "[PERSON_NAME] [PERSON_NAME]"
click at [408, 73] on button "Search" at bounding box center [421, 79] width 47 height 16
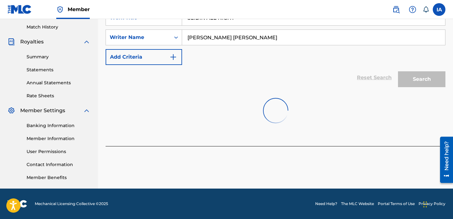
click at [319, 71] on div "Reset Search Search" at bounding box center [276, 77] width 340 height 25
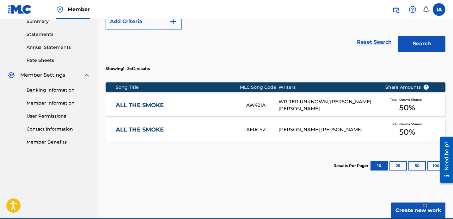
scroll to position [226, 0]
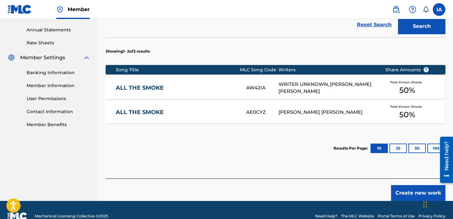
click at [393, 190] on button "Create new work" at bounding box center [418, 193] width 54 height 16
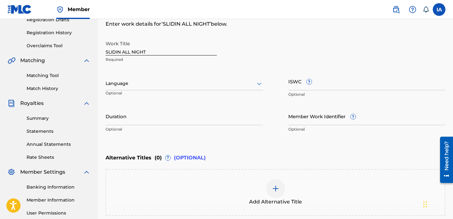
scroll to position [112, 0]
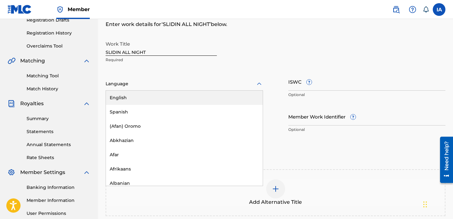
click at [213, 87] on div at bounding box center [185, 84] width 158 height 8
click at [211, 95] on div "English" at bounding box center [184, 97] width 157 height 14
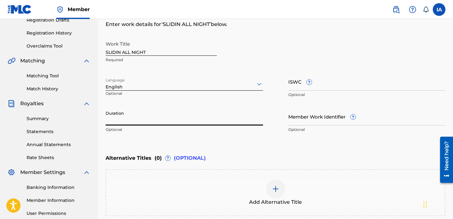
click at [141, 122] on input "Duration" at bounding box center [185, 116] width 158 height 18
type input "03:08"
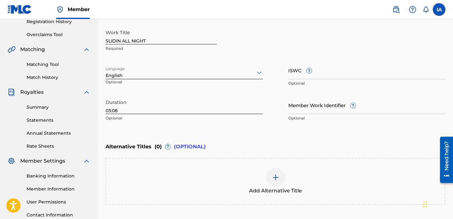
scroll to position [177, 0]
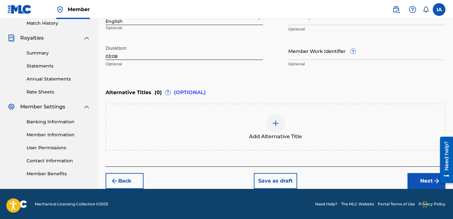
click at [421, 182] on button "Next" at bounding box center [427, 181] width 38 height 16
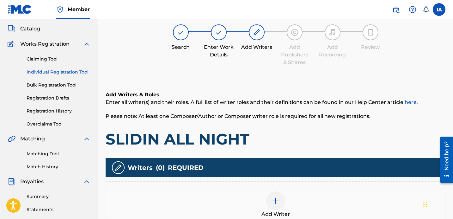
scroll to position [28, 0]
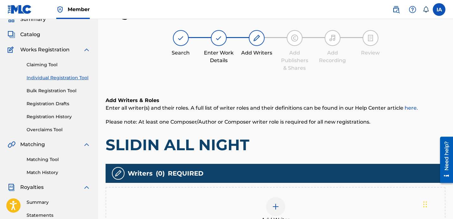
click at [249, 91] on div "Add Writers & Roles Enter all writer(s) and their roles. A full list of writer …" at bounding box center [276, 172] width 340 height 182
click at [297, 134] on div "Add Writers & Roles Enter all writer(s) and their roles. A full list of writer …" at bounding box center [276, 125] width 340 height 58
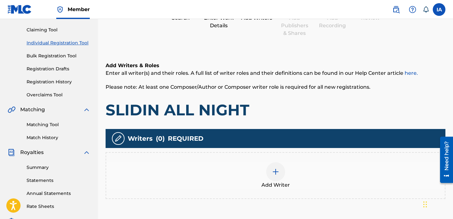
scroll to position [63, 0]
click at [269, 175] on div at bounding box center [275, 171] width 19 height 19
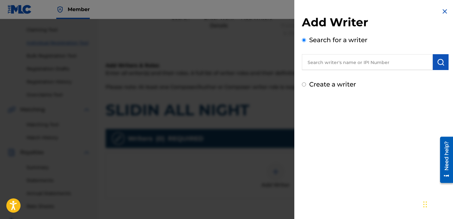
click at [369, 61] on input "text" at bounding box center [367, 62] width 131 height 16
paste input "[PERSON_NAME] [PERSON_NAME]"
type input "[PERSON_NAME] [PERSON_NAME]"
click at [444, 65] on button "submit" at bounding box center [441, 62] width 16 height 16
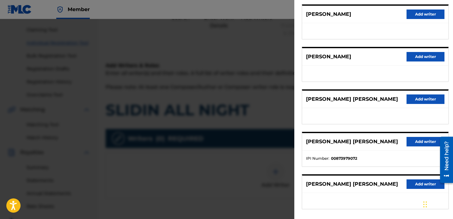
scroll to position [94, 0]
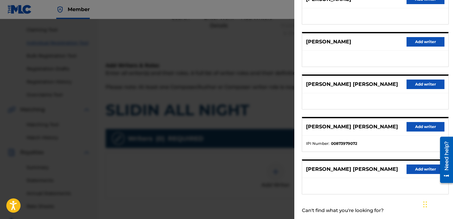
click at [427, 127] on button "Add writer" at bounding box center [426, 126] width 38 height 9
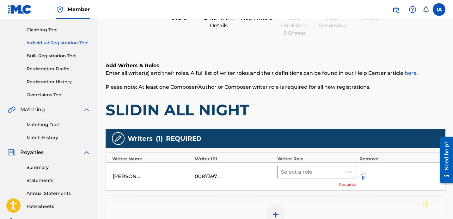
click at [317, 170] on div at bounding box center [311, 171] width 60 height 9
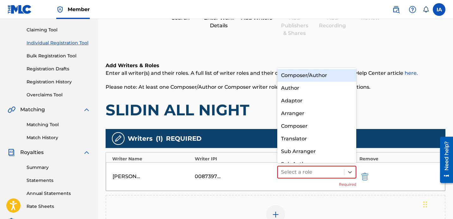
scroll to position [9, 0]
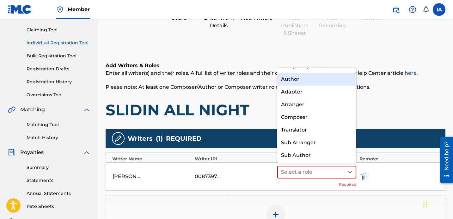
click at [313, 83] on div "Author" at bounding box center [316, 79] width 79 height 13
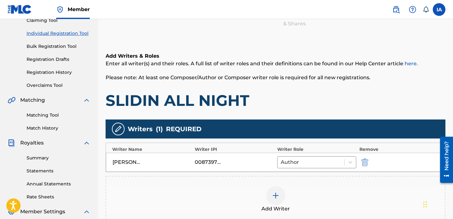
scroll to position [75, 0]
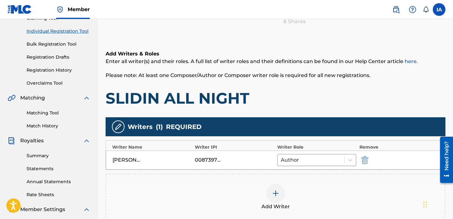
drag, startPoint x: 294, startPoint y: 93, endPoint x: 283, endPoint y: 89, distance: 11.6
click at [280, 175] on div "Add Writer" at bounding box center [276, 196] width 340 height 47
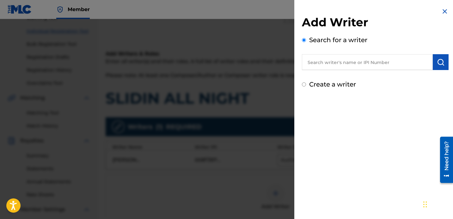
click at [358, 61] on input "text" at bounding box center [367, 62] width 131 height 16
paste input "LYLES DA MONTE TRESEAN"
type input "LYLES DA MONTE TRESEAN"
click at [444, 62] on button "submit" at bounding box center [441, 62] width 16 height 16
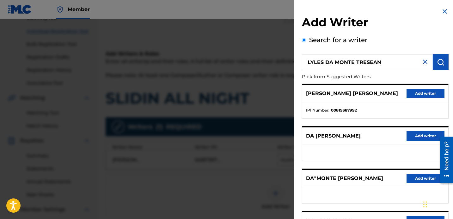
drag, startPoint x: 357, startPoint y: 155, endPoint x: 375, endPoint y: 134, distance: 28.0
click at [356, 154] on ul at bounding box center [375, 153] width 146 height 16
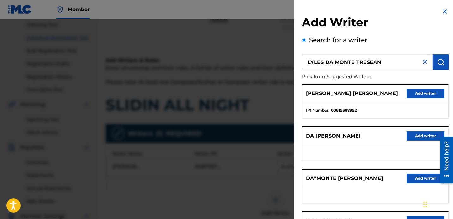
scroll to position [109, 0]
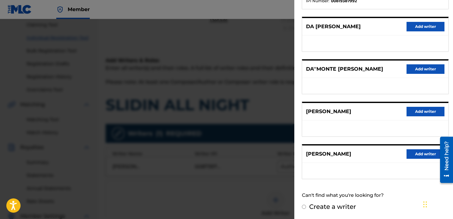
click at [307, 198] on div "Can't find what you're looking for?" at bounding box center [375, 195] width 147 height 14
click at [301, 206] on div "Add Writer Search for a writer LYLES DA MONTE TRESEAN Pick from Suggested Write…" at bounding box center [375, 55] width 162 height 328
click at [302, 206] on input "Create a writer" at bounding box center [304, 206] width 4 height 4
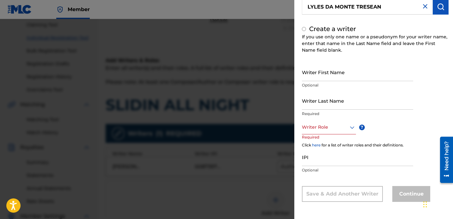
radio input "false"
radio input "true"
click at [348, 96] on input "Writer Last Name" at bounding box center [357, 100] width 111 height 18
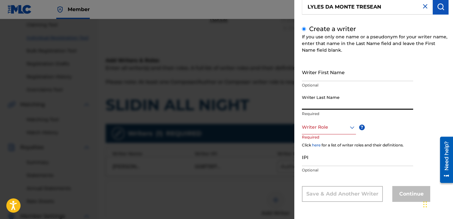
paste input "LYLES DA MONTE TRESEAN"
click at [316, 105] on input "LYLES DA MONTE TRESEAN" at bounding box center [357, 100] width 111 height 18
drag, startPoint x: 318, startPoint y: 106, endPoint x: 392, endPoint y: 138, distance: 80.6
click at [399, 114] on div "Writer Last Name [PERSON_NAME] TRESEAN Required" at bounding box center [357, 105] width 111 height 28
type input "[PERSON_NAME]"
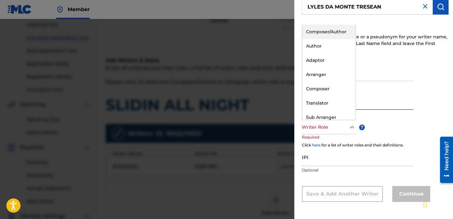
click at [342, 132] on div "Writer Role" at bounding box center [329, 127] width 54 height 14
click at [334, 40] on div "Author" at bounding box center [328, 46] width 53 height 14
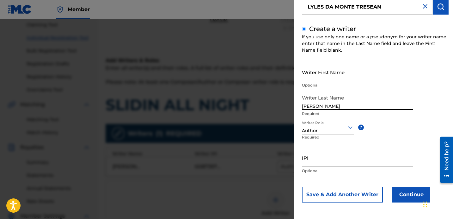
click at [347, 78] on input "Writer First Name" at bounding box center [357, 72] width 111 height 18
paste input "DA MONTE TRESEAN"
type input "DA MONTE TRESEAN"
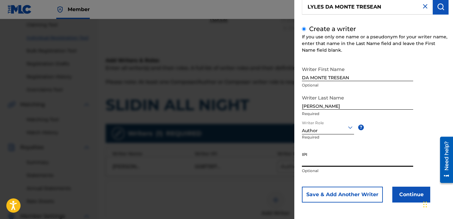
click at [326, 163] on input "IPI" at bounding box center [357, 157] width 111 height 18
click at [320, 164] on input "IPI" at bounding box center [357, 157] width 111 height 18
paste input "1256651347"
click at [303, 162] on input "1256651347" at bounding box center [357, 157] width 111 height 18
type input "01256651347"
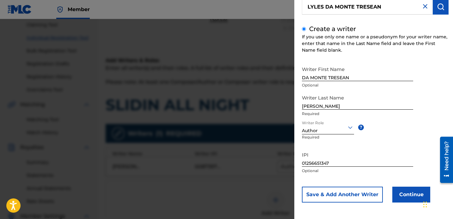
click at [400, 191] on button "Continue" at bounding box center [412, 194] width 38 height 16
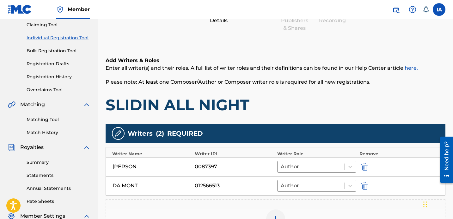
click at [305, 103] on h1 "SLIDIN ALL NIGHT" at bounding box center [276, 104] width 340 height 19
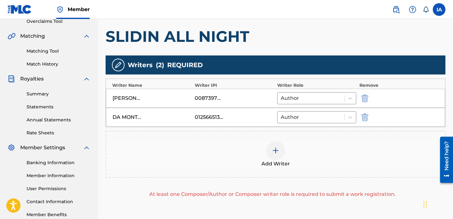
scroll to position [167, 0]
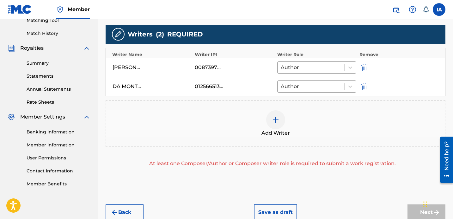
click at [317, 121] on div "Add Writer" at bounding box center [275, 123] width 339 height 27
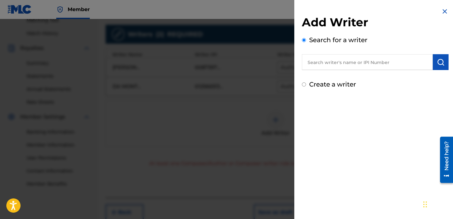
click at [336, 86] on label "Create a writer" at bounding box center [332, 84] width 47 height 8
click at [306, 86] on input "Create a writer" at bounding box center [304, 84] width 4 height 4
radio input "false"
radio input "true"
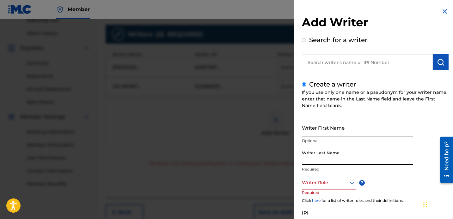
click at [332, 152] on input "Writer Last Name" at bounding box center [357, 156] width 111 height 18
click at [328, 158] on input "Writer Last Name" at bounding box center [357, 156] width 111 height 18
paste input "SHALBRECK [PERSON_NAME]"
drag, startPoint x: 331, startPoint y: 160, endPoint x: 471, endPoint y: 161, distance: 140.1
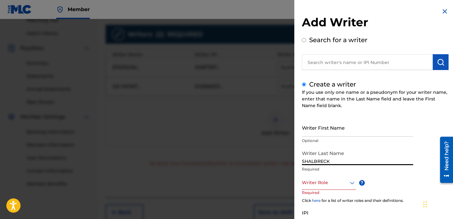
type input "SHALBRECK"
click at [352, 128] on input "Writer First Name" at bounding box center [357, 127] width 111 height 18
paste input "[PERSON_NAME]"
click at [357, 132] on input "[PERSON_NAME]" at bounding box center [357, 127] width 111 height 18
type input "[PERSON_NAME]"
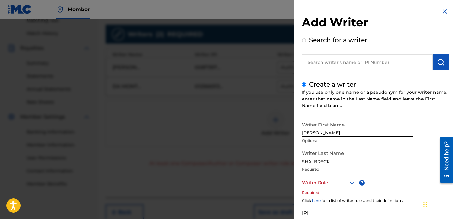
click at [330, 182] on div at bounding box center [329, 182] width 54 height 8
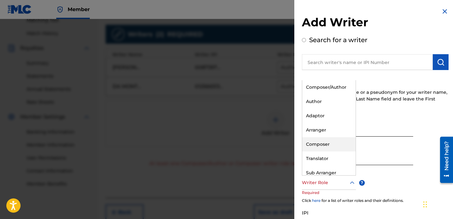
click at [338, 146] on div "Composer" at bounding box center [328, 144] width 53 height 14
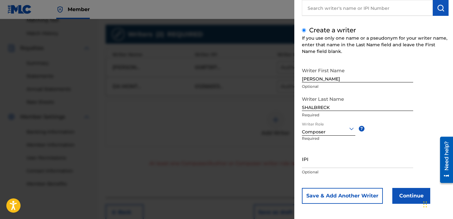
scroll to position [56, 0]
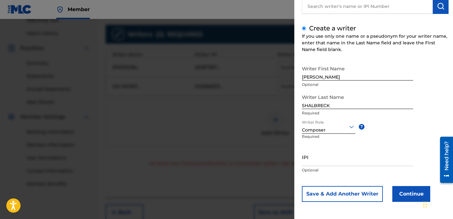
click at [353, 162] on input "IPI" at bounding box center [357, 157] width 111 height 18
click at [368, 162] on input "IPI" at bounding box center [357, 157] width 111 height 18
paste input "1138637445"
type input "01138637445"
click at [406, 195] on button "Continue" at bounding box center [412, 194] width 38 height 16
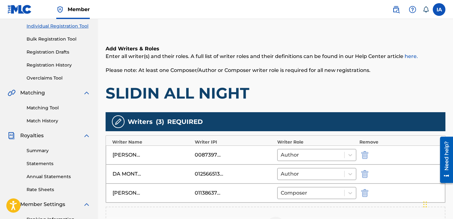
scroll to position [185, 0]
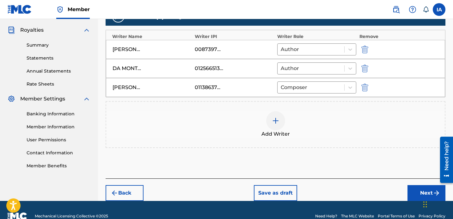
click at [411, 190] on button "Next" at bounding box center [427, 193] width 38 height 16
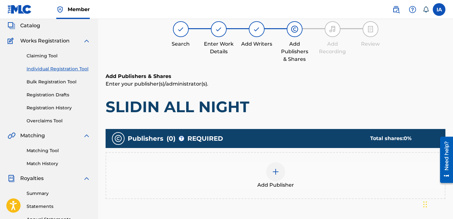
scroll to position [28, 0]
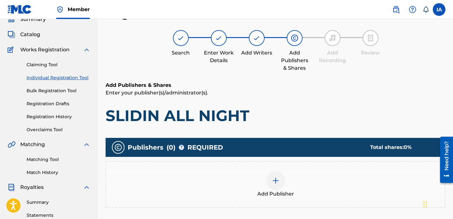
click at [308, 178] on div "Add Publisher" at bounding box center [275, 184] width 339 height 27
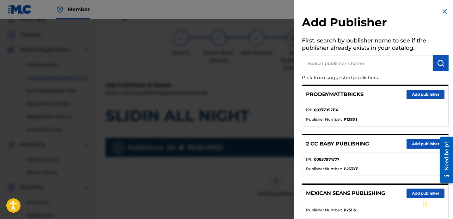
click at [363, 64] on input "text" at bounding box center [367, 63] width 131 height 16
type input "ZAY"
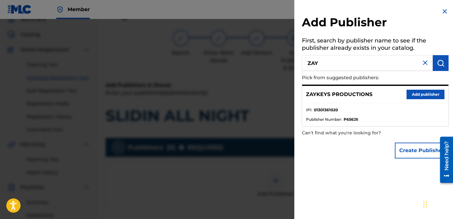
click at [408, 95] on button "Add publisher" at bounding box center [426, 94] width 38 height 9
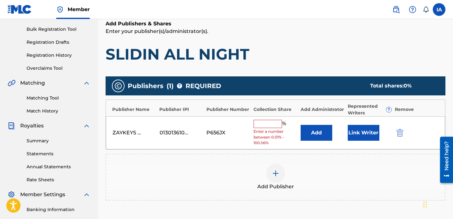
scroll to position [134, 0]
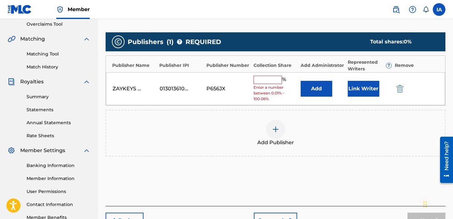
click at [267, 81] on input "text" at bounding box center [268, 80] width 28 height 8
type input "16.7"
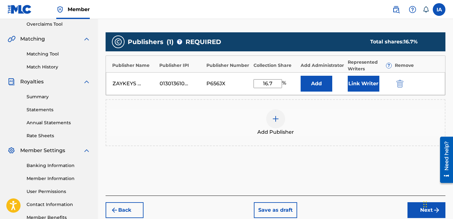
drag, startPoint x: 278, startPoint y: 83, endPoint x: 248, endPoint y: 60, distance: 38.0
click at [254, 70] on div "Publisher Name Publisher IPI Publisher Number Collection Share Add Administrato…" at bounding box center [276, 75] width 340 height 40
click at [327, 83] on button "Add" at bounding box center [317, 84] width 32 height 16
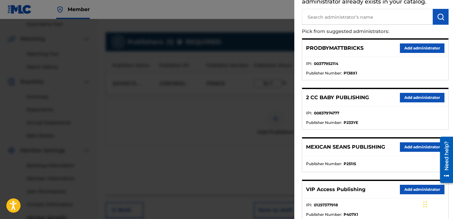
scroll to position [105, 0]
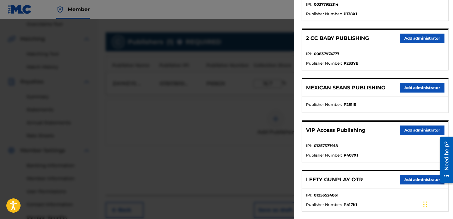
click at [411, 133] on button "Add administrator" at bounding box center [422, 129] width 45 height 9
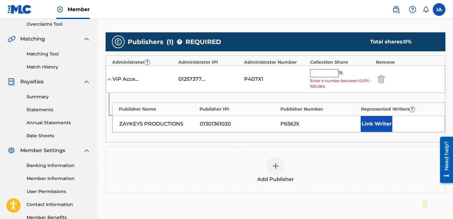
click at [331, 72] on input "text" at bounding box center [324, 73] width 28 height 8
paste input "16.7"
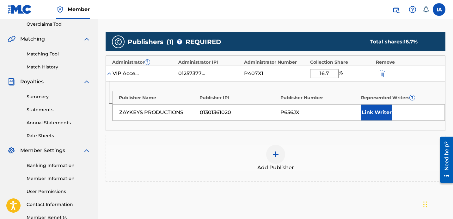
type input "16.7"
click at [376, 113] on button "Link Writer" at bounding box center [377, 112] width 32 height 16
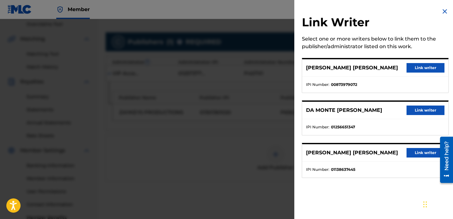
click at [410, 71] on button "Link writer" at bounding box center [426, 67] width 38 height 9
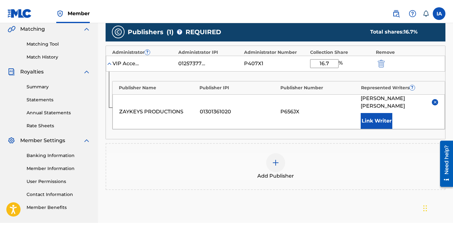
scroll to position [154, 0]
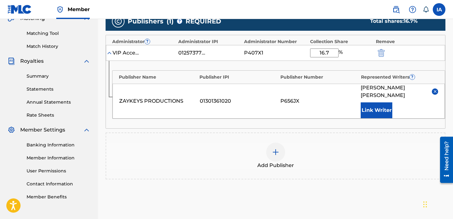
click at [283, 152] on div at bounding box center [275, 151] width 19 height 19
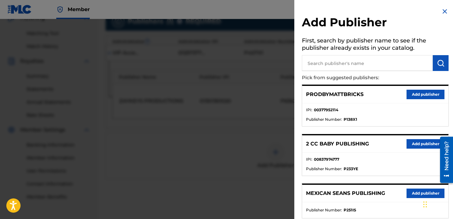
click at [231, 217] on div at bounding box center [226, 128] width 453 height 219
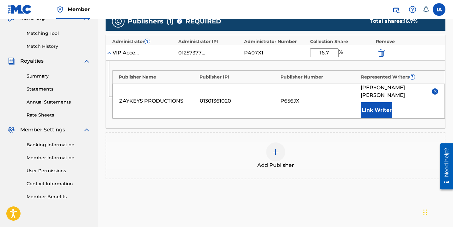
click at [251, 123] on div "Publisher Name Publisher IPI Publisher Number Represented Writers ? ZAYKEYS PRO…" at bounding box center [275, 94] width 339 height 67
click at [269, 150] on div at bounding box center [275, 151] width 19 height 19
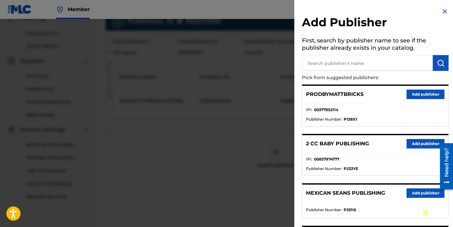
click at [354, 54] on h5 "First, search by publisher name to see if the publisher already exists in your …" at bounding box center [375, 45] width 147 height 20
click at [347, 61] on input "text" at bounding box center [367, 63] width 131 height 16
type input "CHITO"
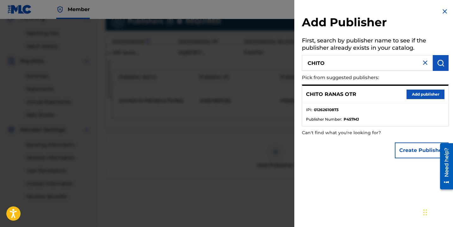
click at [417, 96] on button "Add publisher" at bounding box center [426, 94] width 38 height 9
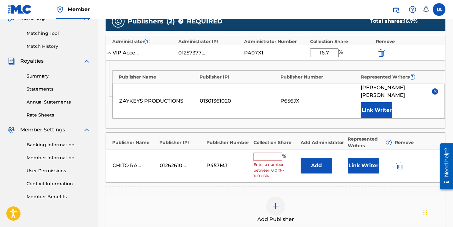
click at [265, 155] on input "text" at bounding box center [268, 156] width 28 height 8
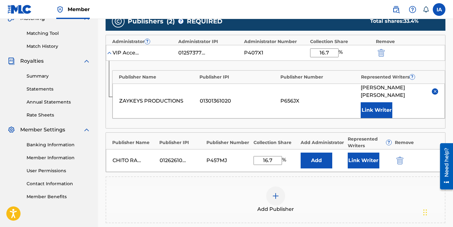
drag, startPoint x: 277, startPoint y: 161, endPoint x: 215, endPoint y: 145, distance: 64.0
click at [226, 150] on div "[PERSON_NAME] OTR 01262610873 P457MJ 16.7 % Add Link Writer" at bounding box center [275, 160] width 339 height 23
click at [257, 151] on div "[PERSON_NAME] OTR 01262610873 P457MJ 25 % Add Link Writer" at bounding box center [275, 160] width 339 height 23
type input "25"
click at [312, 157] on button "Add" at bounding box center [317, 160] width 32 height 16
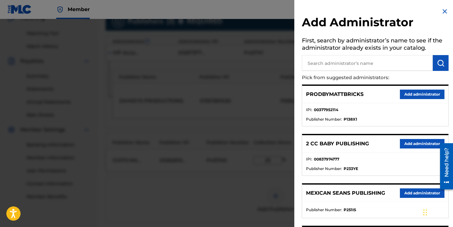
scroll to position [103, 0]
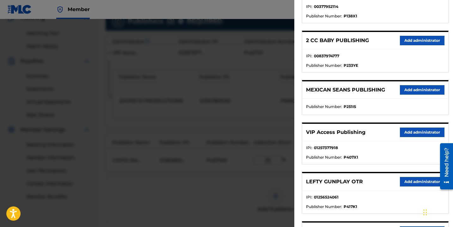
click at [408, 130] on button "Add administrator" at bounding box center [422, 131] width 45 height 9
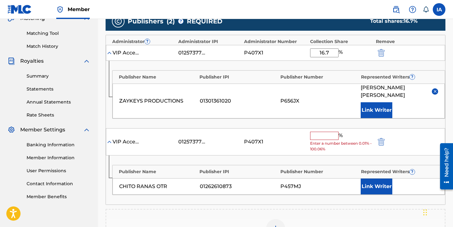
click at [334, 135] on input "text" at bounding box center [324, 136] width 28 height 8
paste input "25"
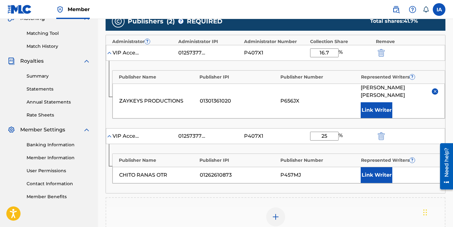
type input "25"
click at [377, 173] on button "Link Writer" at bounding box center [377, 175] width 32 height 16
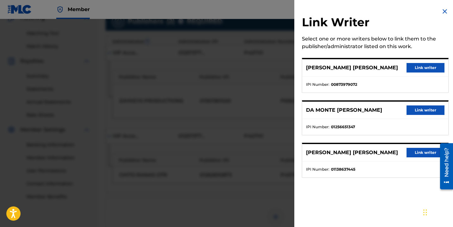
click at [423, 68] on button "Link writer" at bounding box center [426, 67] width 38 height 9
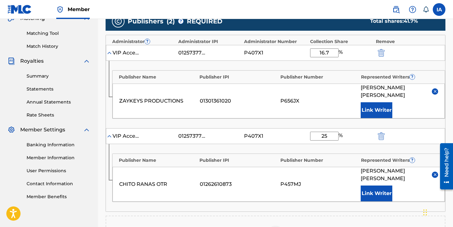
click at [242, 85] on div "ZAYKEYS PRODUCTIONS 01301361020 P656JX [PERSON_NAME] [PERSON_NAME] Link Writer" at bounding box center [279, 100] width 332 height 35
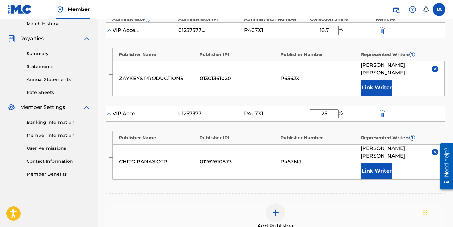
scroll to position [198, 0]
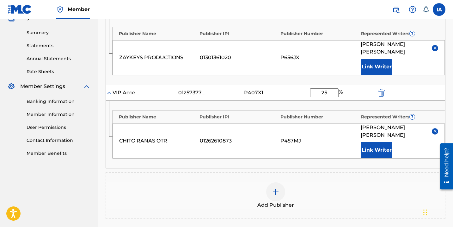
click at [219, 187] on div "Add Publisher" at bounding box center [275, 195] width 339 height 27
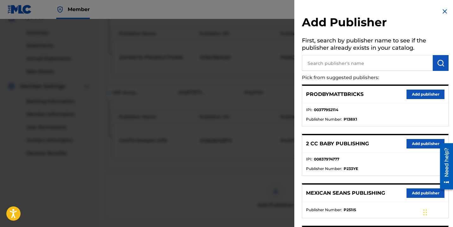
click at [347, 65] on input "text" at bounding box center [367, 63] width 131 height 16
type input "PACMAN"
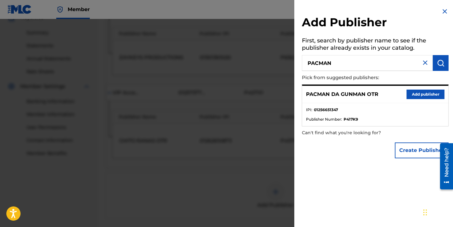
click at [412, 93] on button "Add publisher" at bounding box center [426, 94] width 38 height 9
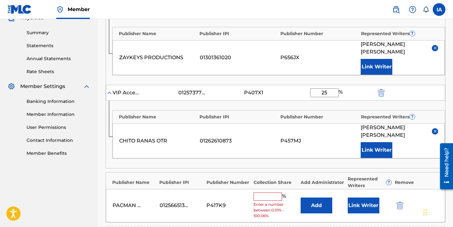
click at [273, 86] on div "VIP Access Publishing 01257377918 P407X1 25 %" at bounding box center [275, 93] width 339 height 16
drag, startPoint x: 333, startPoint y: 94, endPoint x: 319, endPoint y: 86, distance: 16.4
click at [319, 86] on div "VIP Access Publishing 01257377918 P407X1 25 %" at bounding box center [275, 93] width 339 height 16
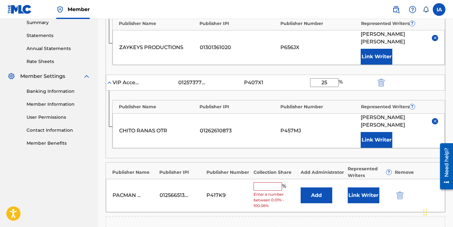
scroll to position [216, 0]
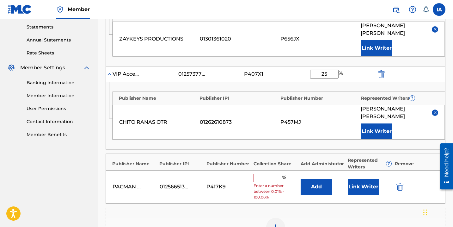
click at [272, 179] on input "text" at bounding box center [268, 178] width 28 height 8
paste input "25"
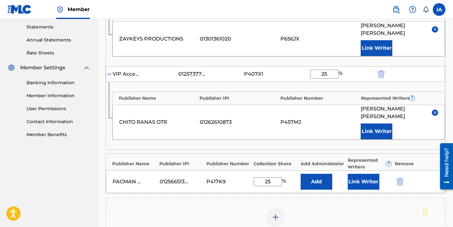
type input "25"
click at [304, 183] on button "Add" at bounding box center [317, 182] width 32 height 16
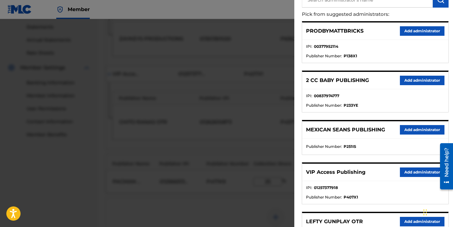
scroll to position [64, 0]
click at [405, 169] on button "Add administrator" at bounding box center [422, 171] width 45 height 9
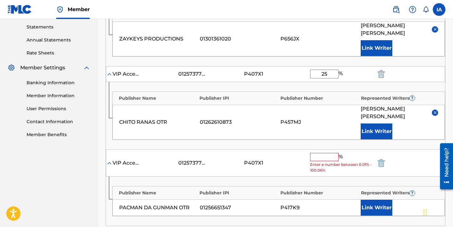
click at [327, 157] on input "text" at bounding box center [324, 157] width 28 height 8
paste input "25"
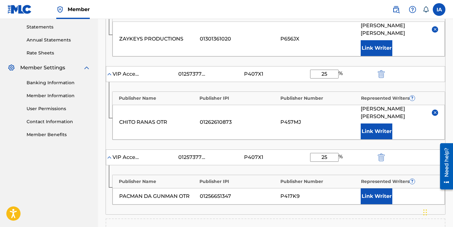
type input "25"
click at [369, 200] on button "Link Writer" at bounding box center [377, 196] width 32 height 16
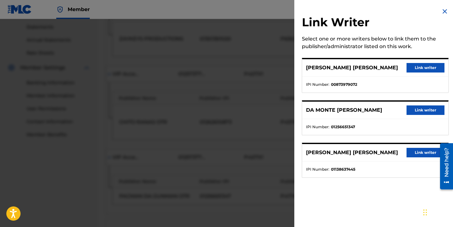
click at [415, 153] on button "Link writer" at bounding box center [426, 152] width 38 height 9
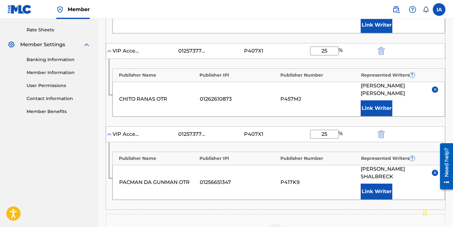
scroll to position [375, 0]
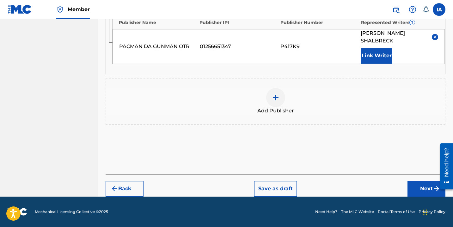
click at [422, 188] on button "Next" at bounding box center [427, 189] width 38 height 16
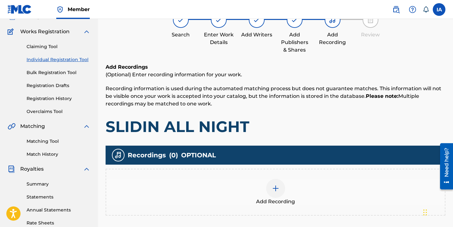
scroll to position [28, 0]
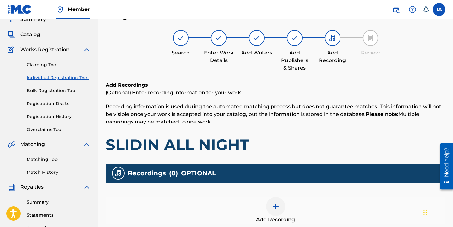
click at [316, 139] on h1 "SLIDIN ALL NIGHT" at bounding box center [276, 144] width 340 height 19
click at [306, 135] on h1 "SLIDIN ALL NIGHT" at bounding box center [276, 144] width 340 height 19
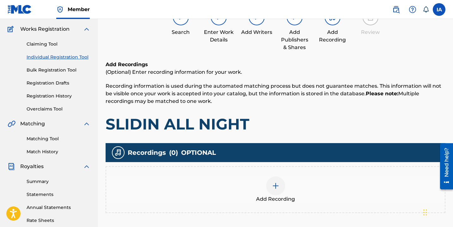
scroll to position [49, 0]
click at [295, 173] on div "Add Recording" at bounding box center [276, 189] width 340 height 47
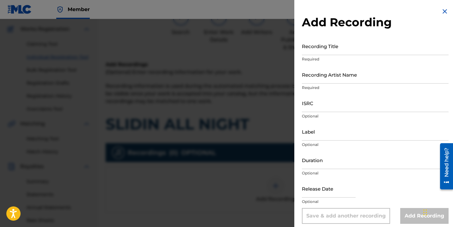
click at [375, 53] on input "Recording Title" at bounding box center [375, 46] width 147 height 18
paste input "SLIDIN ALL NIGHT"
type input "SLIDIN ALL NIGHT"
drag, startPoint x: 319, startPoint y: 82, endPoint x: 321, endPoint y: 71, distance: 10.3
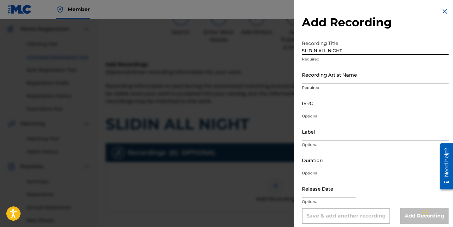
click at [318, 82] on input "Recording Artist Name" at bounding box center [375, 74] width 147 height 18
paste input "[PERSON_NAME]"
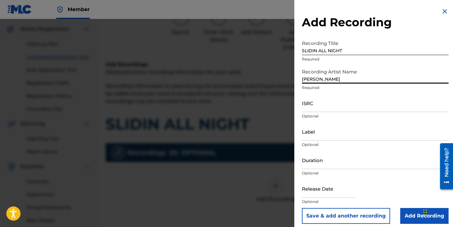
type input "[PERSON_NAME]"
drag, startPoint x: 353, startPoint y: 52, endPoint x: 299, endPoint y: 30, distance: 58.1
click at [312, 37] on div "Add Recording Recording Title SLIDIN ALL NIGHT Required Recording Artist Name […" at bounding box center [375, 115] width 162 height 231
click at [362, 79] on input "[PERSON_NAME]" at bounding box center [375, 74] width 147 height 18
click at [318, 104] on input "ISRC" at bounding box center [375, 103] width 147 height 18
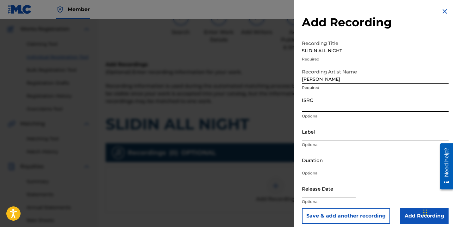
click at [333, 133] on input "Label" at bounding box center [375, 131] width 147 height 18
paste input "USLD91753951"
type input "USLD91753951"
click at [329, 107] on input "ISRC" at bounding box center [375, 103] width 147 height 18
paste input "USLD91753951"
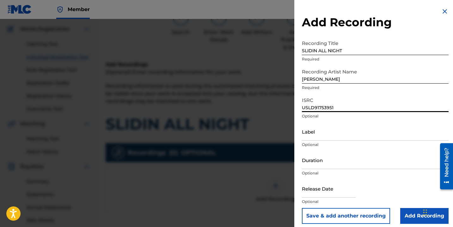
type input "USLD91753951"
click at [320, 131] on input "Label" at bounding box center [375, 131] width 147 height 18
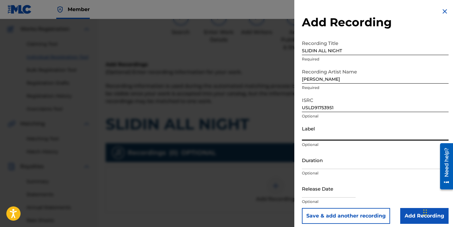
click at [320, 133] on input "Label" at bounding box center [375, 131] width 147 height 18
paste input "Mala Records / Playball Music / OTR Record"
click at [350, 140] on div "Label MALA RECORDS / PLAYBALL MUSIC / OTR RECORDS Optional" at bounding box center [375, 136] width 147 height 28
drag, startPoint x: 339, startPoint y: 135, endPoint x: 344, endPoint y: 134, distance: 5.1
click at [344, 134] on input "MALA RECORDS / PLAYBALL MUSIC / OTR RECORDS" at bounding box center [375, 131] width 147 height 18
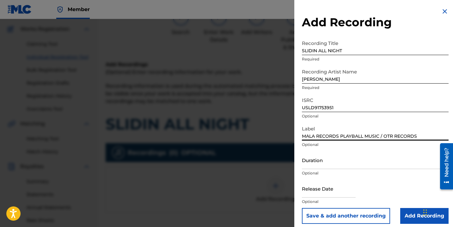
drag, startPoint x: 380, startPoint y: 136, endPoint x: 387, endPoint y: 135, distance: 7.3
click at [387, 135] on input "MALA RECORDS PLAYBALL MUSIC / OTR RECORDS" at bounding box center [375, 131] width 147 height 18
click at [383, 136] on input "MALA RECORDS PLAYBALL MUSIC / OTR RECORDS" at bounding box center [375, 131] width 147 height 18
drag, startPoint x: 379, startPoint y: 135, endPoint x: 384, endPoint y: 135, distance: 5.4
click at [384, 135] on input "MALA RECORDS PLAYBALL MUSIC / OTR RECORDS" at bounding box center [375, 131] width 147 height 18
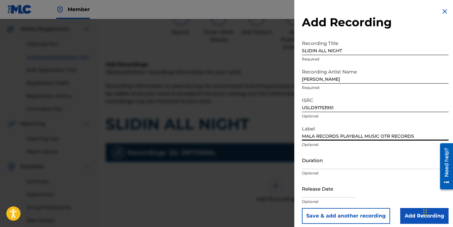
type input "MALA RECORDS PLAYBALL MUSIC OTR RECORDS"
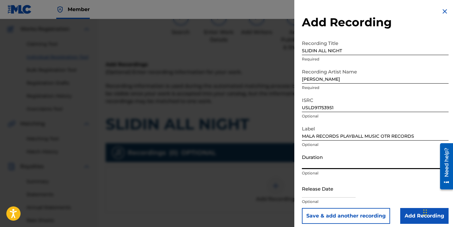
click at [346, 155] on input "Duration" at bounding box center [375, 160] width 147 height 18
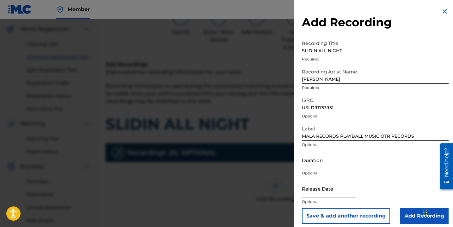
click at [379, 136] on input "MALA RECORDS PLAYBALL MUSIC OTR RECORDS" at bounding box center [375, 131] width 147 height 18
click at [343, 165] on input "Duration" at bounding box center [375, 160] width 147 height 18
type input "03:08"
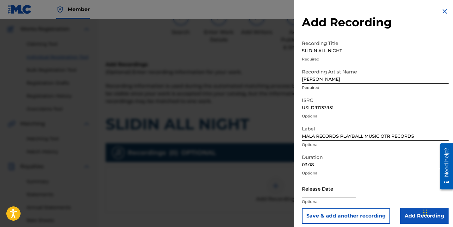
click at [402, 210] on input "Add Recording" at bounding box center [424, 216] width 48 height 16
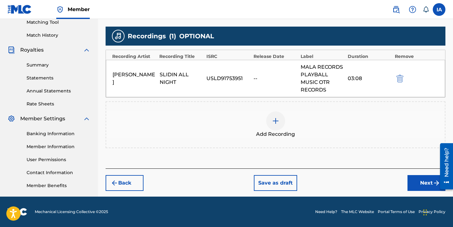
click at [411, 177] on button "Next" at bounding box center [427, 183] width 38 height 16
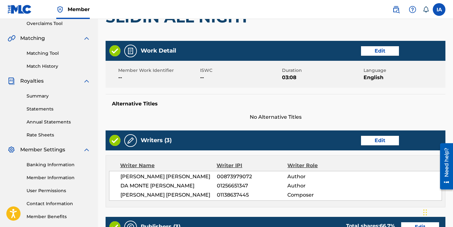
scroll to position [145, 0]
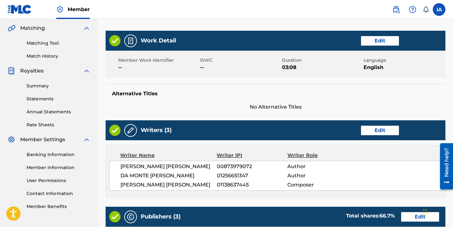
click at [406, 213] on button "Edit" at bounding box center [420, 216] width 38 height 9
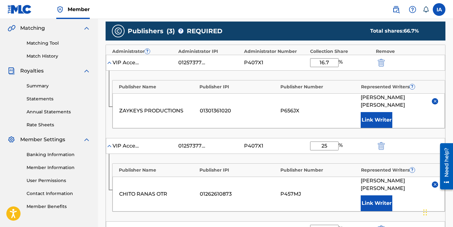
click at [376, 117] on button "Link Writer" at bounding box center [377, 120] width 32 height 16
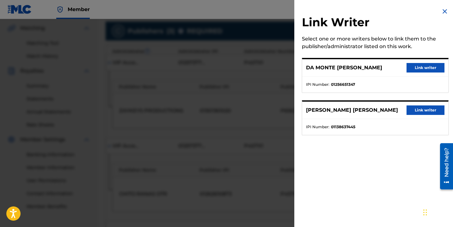
click at [413, 109] on button "Link writer" at bounding box center [426, 109] width 38 height 9
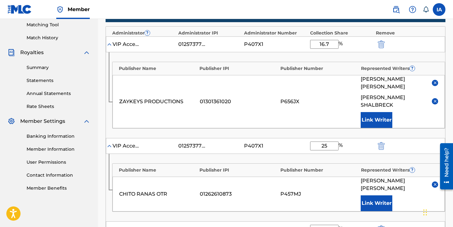
scroll to position [164, 0]
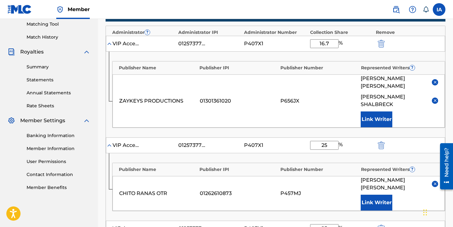
click at [436, 80] on img at bounding box center [435, 82] width 5 height 5
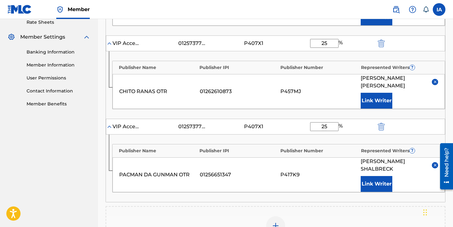
scroll to position [247, 0]
click at [384, 184] on button "Link Writer" at bounding box center [377, 184] width 32 height 16
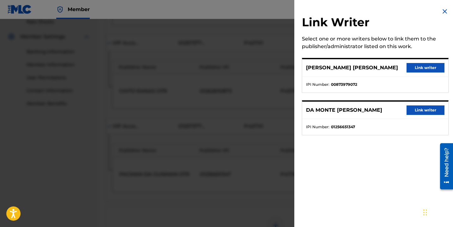
click at [417, 108] on button "Link writer" at bounding box center [426, 109] width 38 height 9
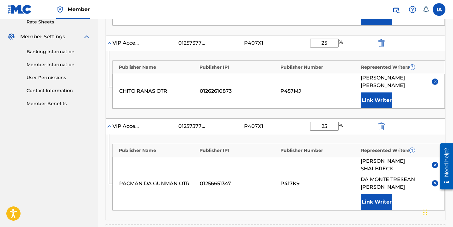
click at [436, 168] on div at bounding box center [445, 165] width 18 height 51
click at [435, 164] on img at bounding box center [435, 164] width 5 height 5
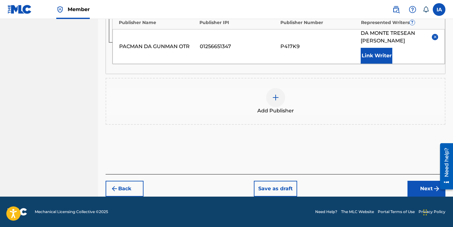
click at [430, 186] on button "Next" at bounding box center [427, 189] width 38 height 16
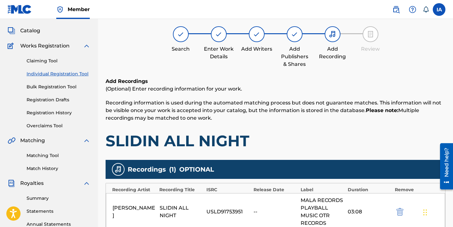
scroll to position [28, 0]
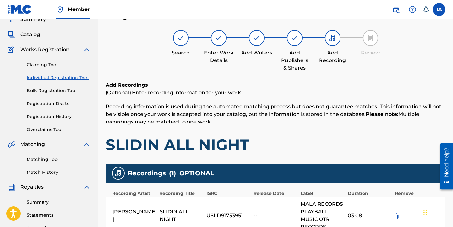
click at [272, 131] on div "Add Recordings (Optional) Enter recording information for your work. Recording …" at bounding box center [276, 117] width 340 height 73
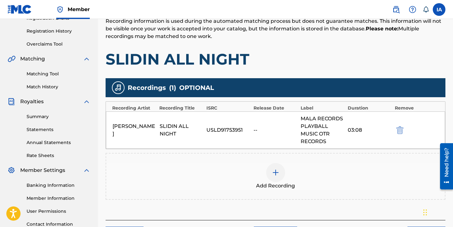
scroll to position [135, 0]
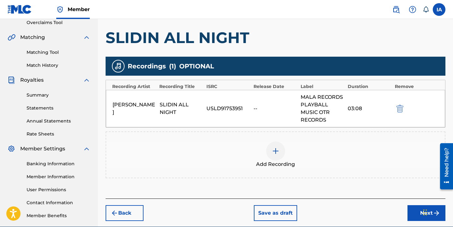
click at [417, 213] on button "Next" at bounding box center [427, 213] width 38 height 16
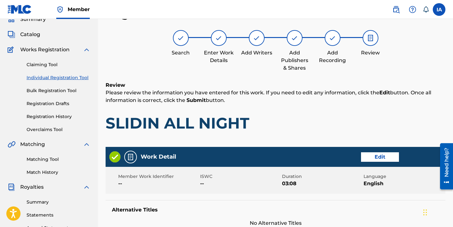
click at [288, 149] on div "Work Detail Edit" at bounding box center [276, 157] width 340 height 20
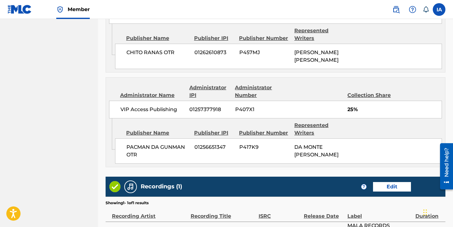
scroll to position [573, 0]
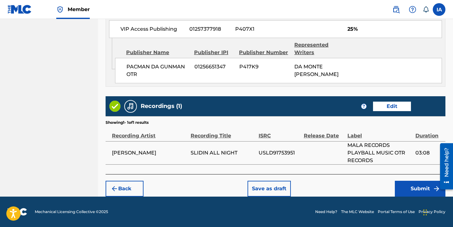
click at [405, 191] on button "Submit" at bounding box center [420, 189] width 51 height 16
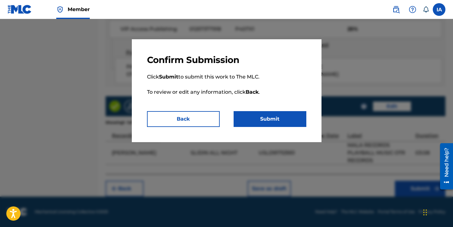
click at [284, 121] on button "Submit" at bounding box center [270, 119] width 73 height 16
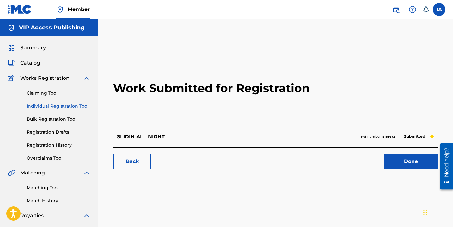
click at [132, 104] on h2 "Work Submitted for Registration" at bounding box center [275, 88] width 325 height 75
click at [65, 143] on link "Registration History" at bounding box center [59, 145] width 64 height 7
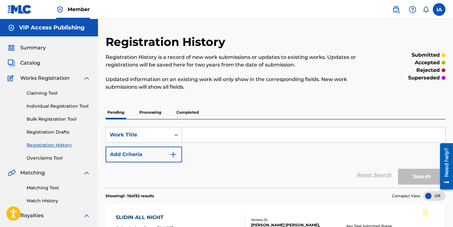
click at [229, 94] on div "Registration History Registration History is a record of new work submissions o…" at bounding box center [237, 66] width 262 height 63
click at [148, 115] on p "Processing" at bounding box center [151, 112] width 26 height 13
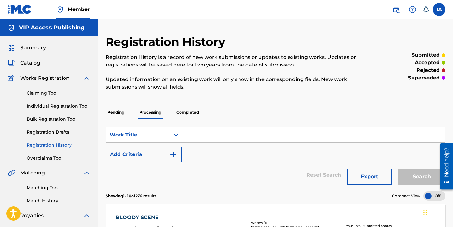
click at [119, 109] on p "Pending" at bounding box center [116, 112] width 21 height 13
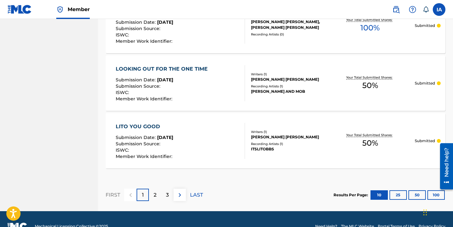
scroll to position [623, 0]
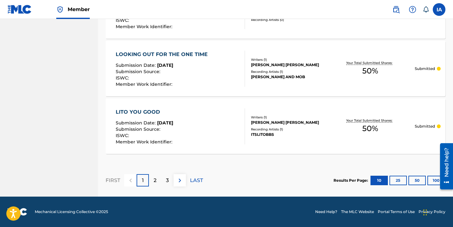
click at [433, 182] on button "100" at bounding box center [436, 180] width 17 height 9
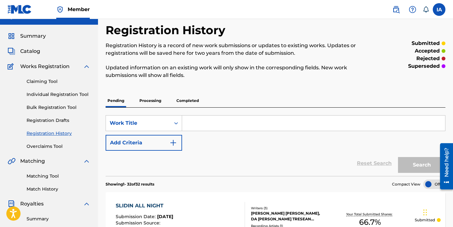
scroll to position [0, 0]
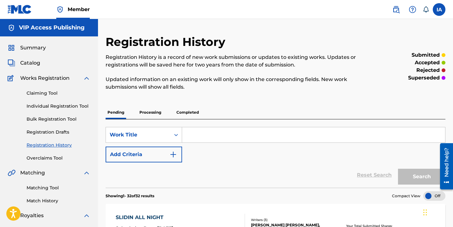
click at [57, 54] on div "Summary Catalog Works Registration Claiming Tool Individual Registration Tool B…" at bounding box center [49, 198] width 98 height 325
click at [53, 47] on div "Summary" at bounding box center [49, 48] width 83 height 8
click at [35, 65] on span "Catalog" at bounding box center [30, 63] width 20 height 8
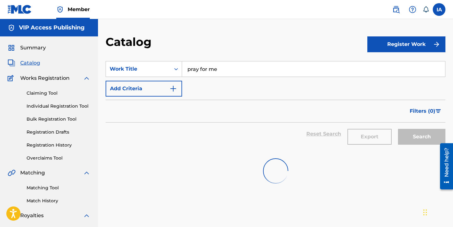
drag, startPoint x: 271, startPoint y: 69, endPoint x: 170, endPoint y: 31, distance: 108.4
click at [176, 34] on div "Catalog Register Work SearchWithCriteriaa376007b-94ec-4957-88f1-130dc8fed17e Wo…" at bounding box center [275, 190] width 355 height 343
paste input "I THINK I WANNA WIFE YOU"
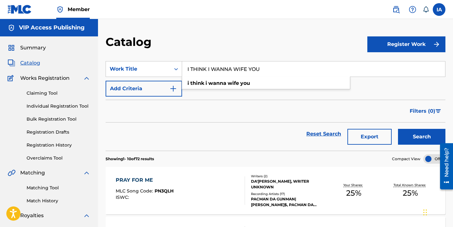
type input "I THINK I WANNA WIFE YOU"
click at [415, 129] on button "Search" at bounding box center [421, 137] width 47 height 16
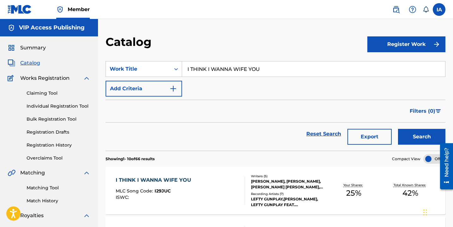
click at [267, 127] on div "Reset Search Export Search" at bounding box center [276, 133] width 340 height 23
click at [273, 184] on div "[PERSON_NAME], [PERSON_NAME], [PERSON_NAME] [PERSON_NAME], [PERSON_NAME], [PERS…" at bounding box center [288, 183] width 75 height 11
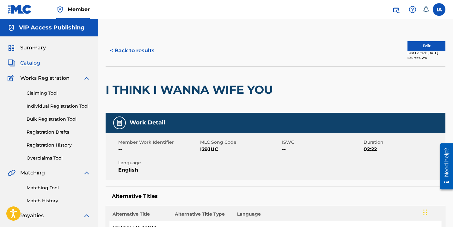
click at [413, 47] on button "Edit" at bounding box center [427, 45] width 38 height 9
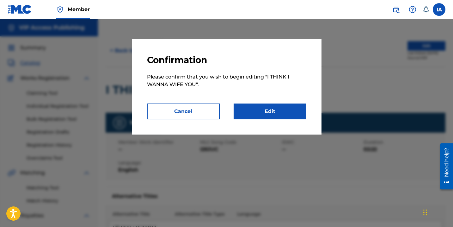
click at [287, 110] on link "Edit" at bounding box center [270, 111] width 73 height 16
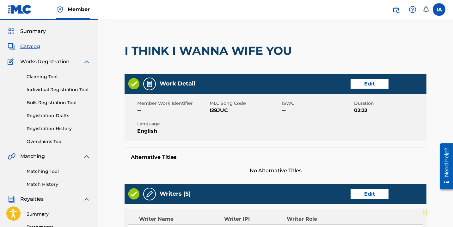
scroll to position [75, 0]
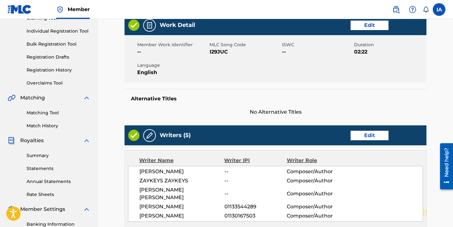
click at [370, 136] on link "Edit" at bounding box center [370, 135] width 38 height 9
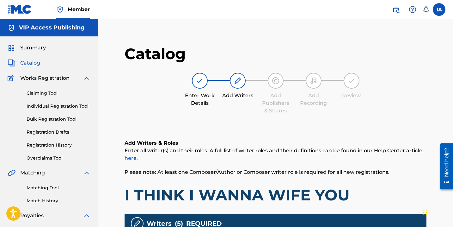
click at [328, 121] on div "Catalog Enter Work Details Add Writers Add Publishers & Shares Add Recording Re…" at bounding box center [276, 84] width 302 height 80
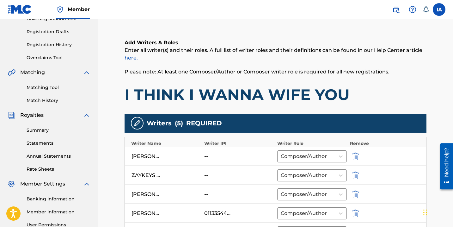
scroll to position [102, 0]
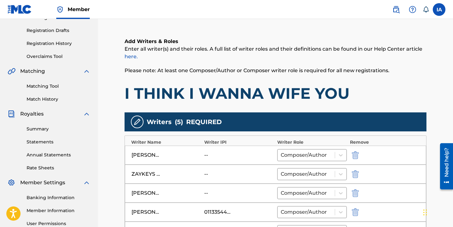
click at [355, 176] on img "submit" at bounding box center [355, 174] width 7 height 8
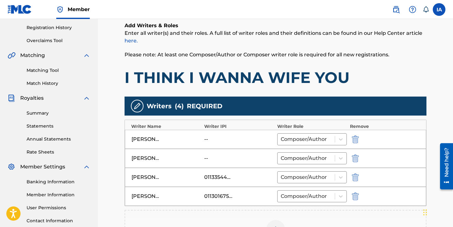
scroll to position [118, 0]
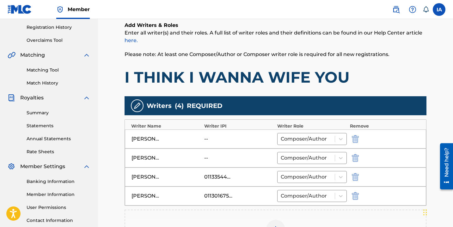
click at [353, 139] on img "submit" at bounding box center [355, 139] width 7 height 8
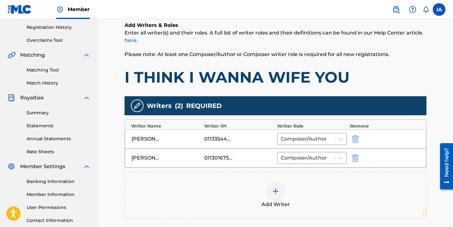
click at [325, 180] on div "Add Writer" at bounding box center [276, 194] width 302 height 47
